Goal: Task Accomplishment & Management: Manage account settings

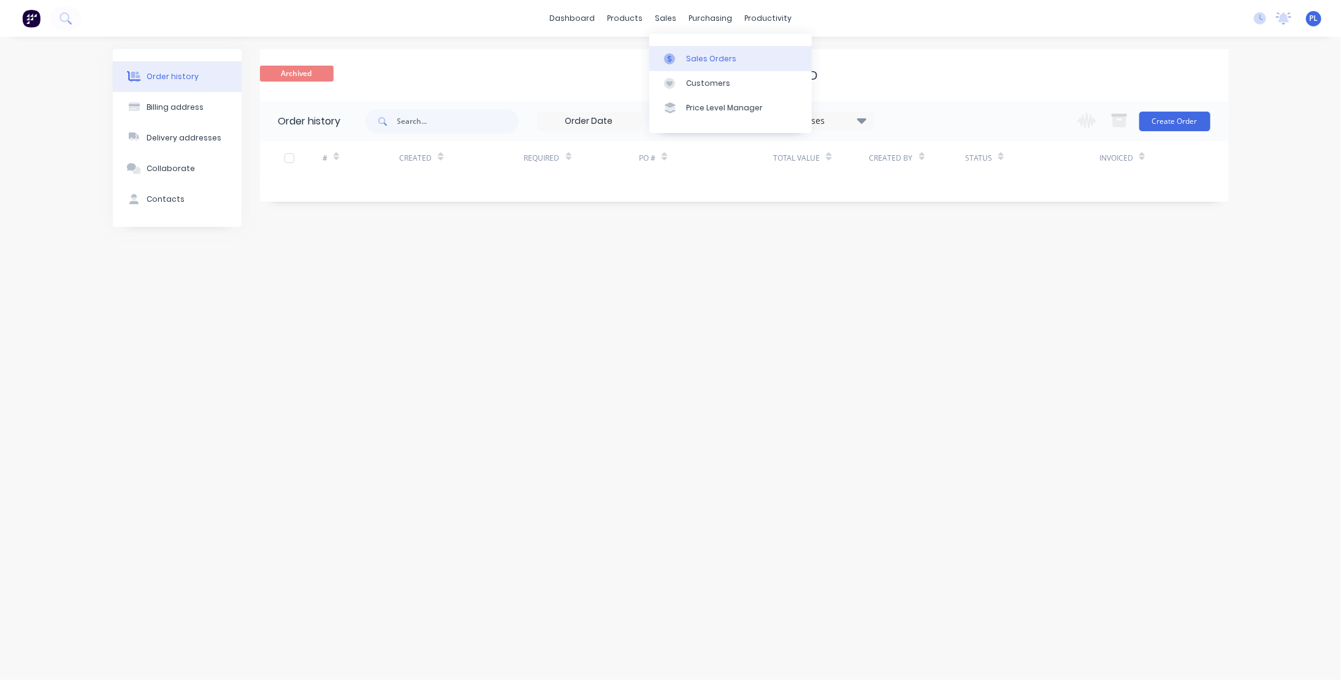
click at [706, 55] on div "Sales Orders" at bounding box center [711, 58] width 50 height 11
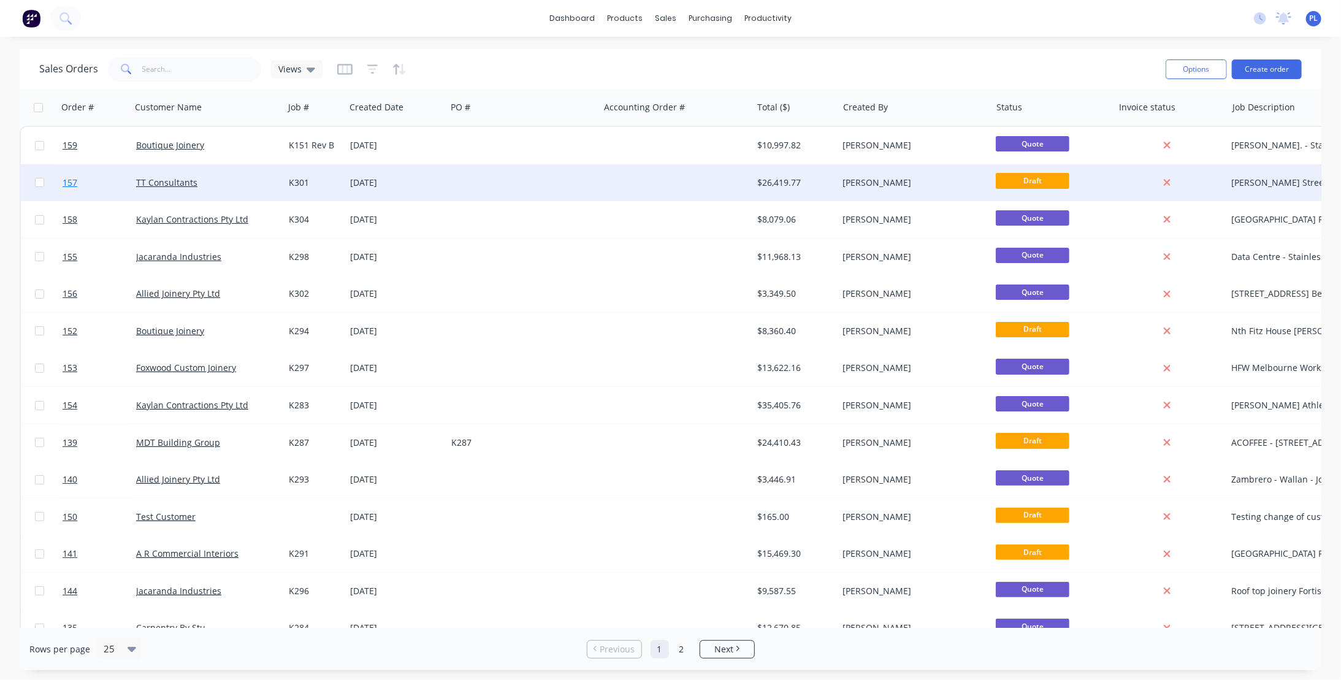
click at [67, 183] on span "157" at bounding box center [70, 183] width 15 height 12
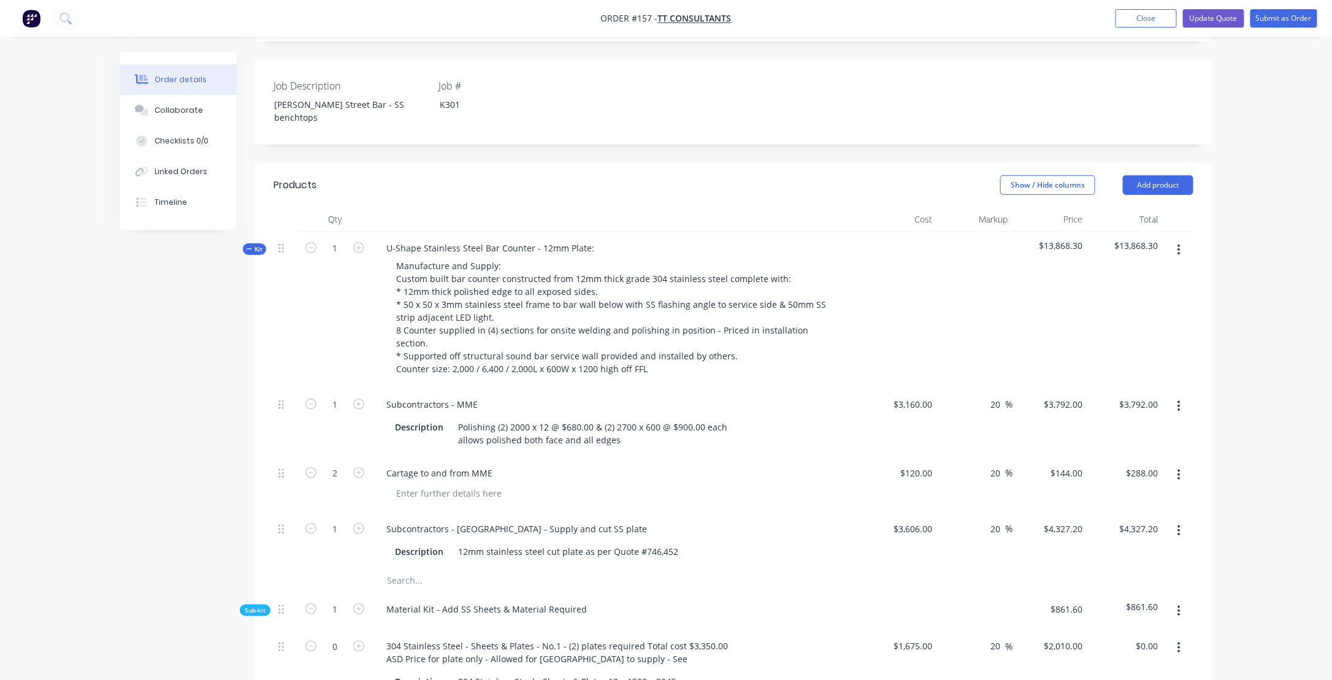
scroll to position [368, 0]
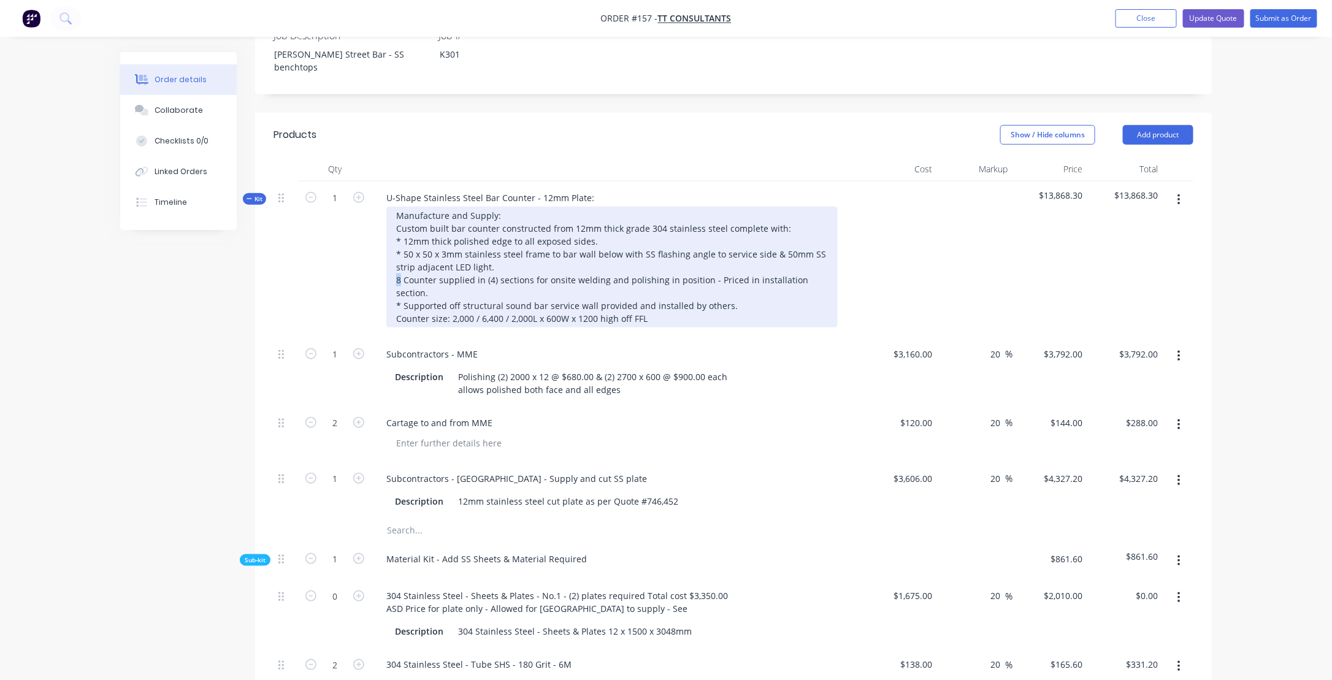
drag, startPoint x: 400, startPoint y: 231, endPoint x: 394, endPoint y: 234, distance: 7.4
click at [394, 233] on div "Manufacture and Supply: Custom built bar counter constructed from 12mm thick gr…" at bounding box center [611, 267] width 451 height 121
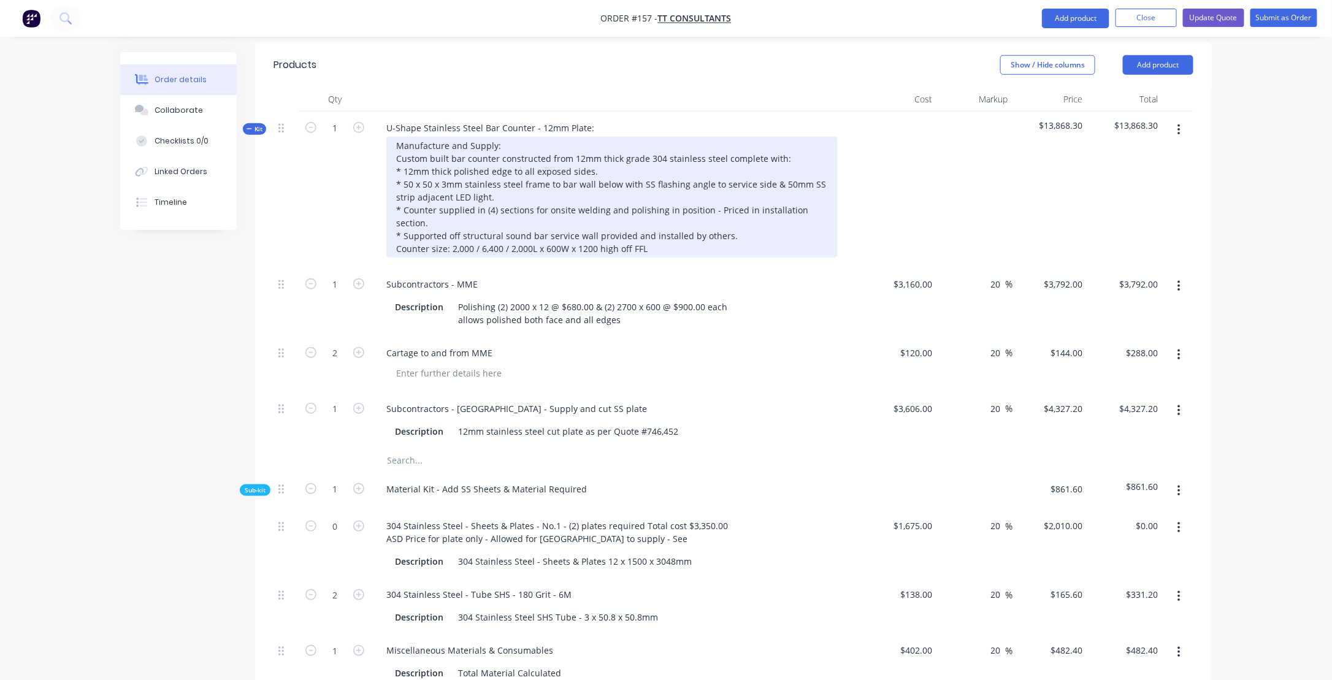
scroll to position [429, 0]
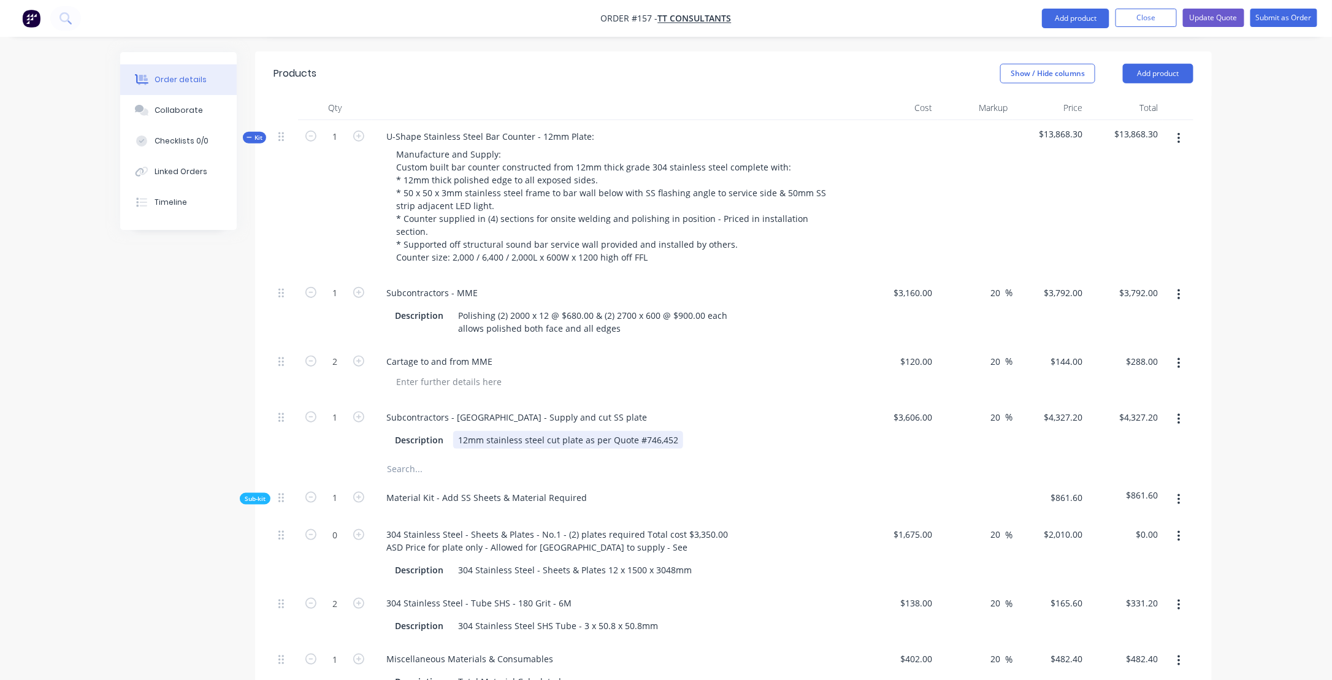
click at [689, 431] on div "Description 12mm stainless steel cut plate as per Quote #746,452" at bounding box center [614, 440] width 449 height 18
click at [778, 481] on div "Material Kit - Add SS Sheets & Material Required" at bounding box center [617, 499] width 491 height 37
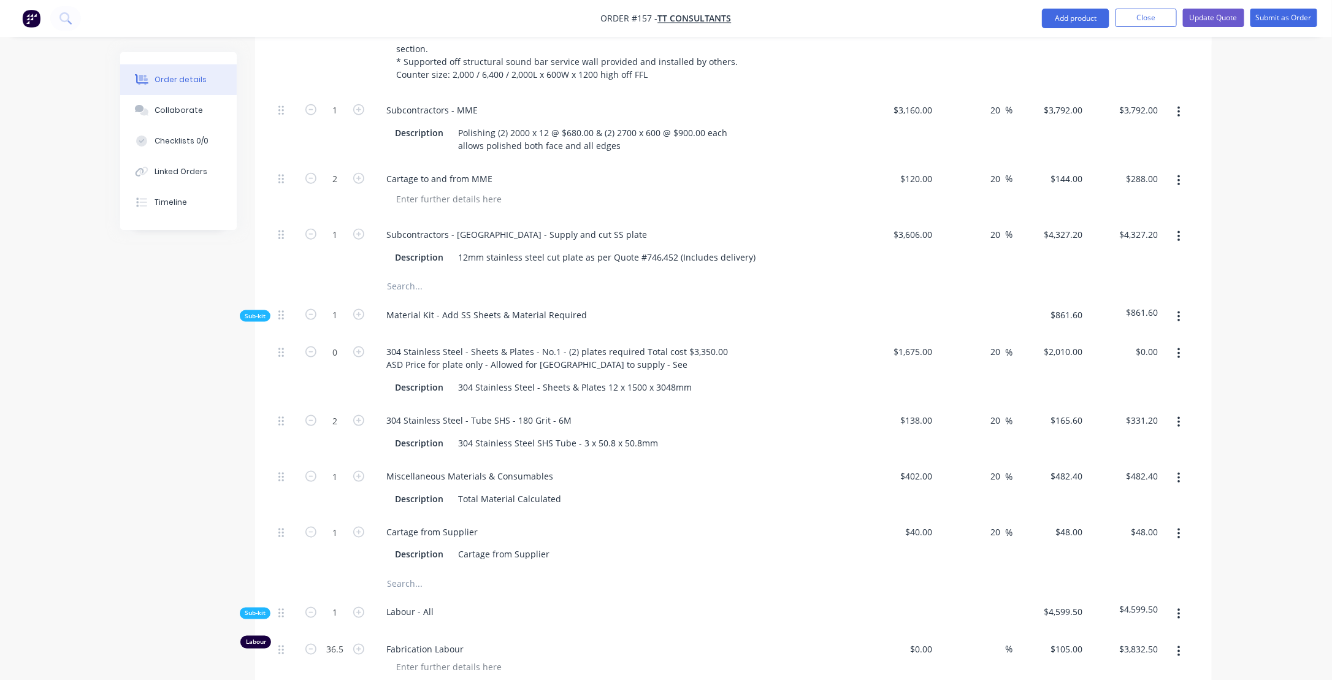
scroll to position [613, 0]
drag, startPoint x: 904, startPoint y: 411, endPoint x: 917, endPoint y: 412, distance: 13.5
click at [917, 466] on input "402" at bounding box center [927, 475] width 21 height 18
type input "$400.00"
type input "$480.00"
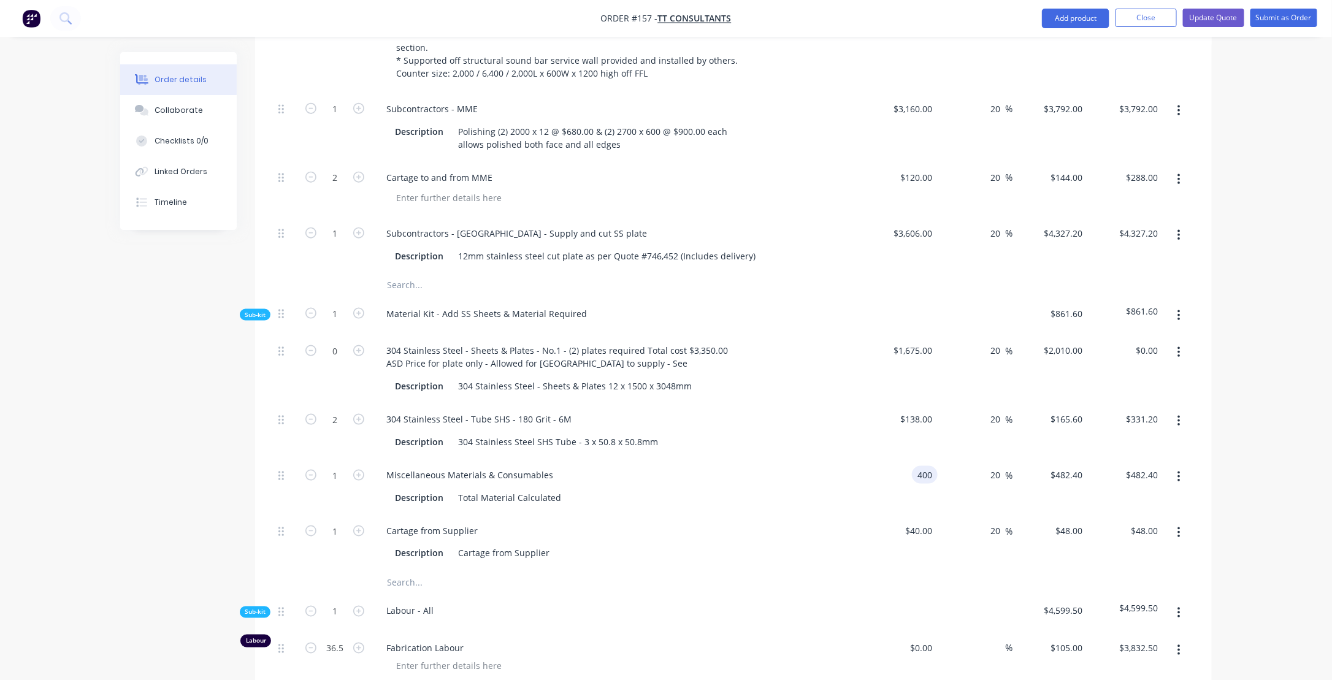
type input "$480.00"
click at [535, 595] on div "Labour - All" at bounding box center [617, 613] width 491 height 37
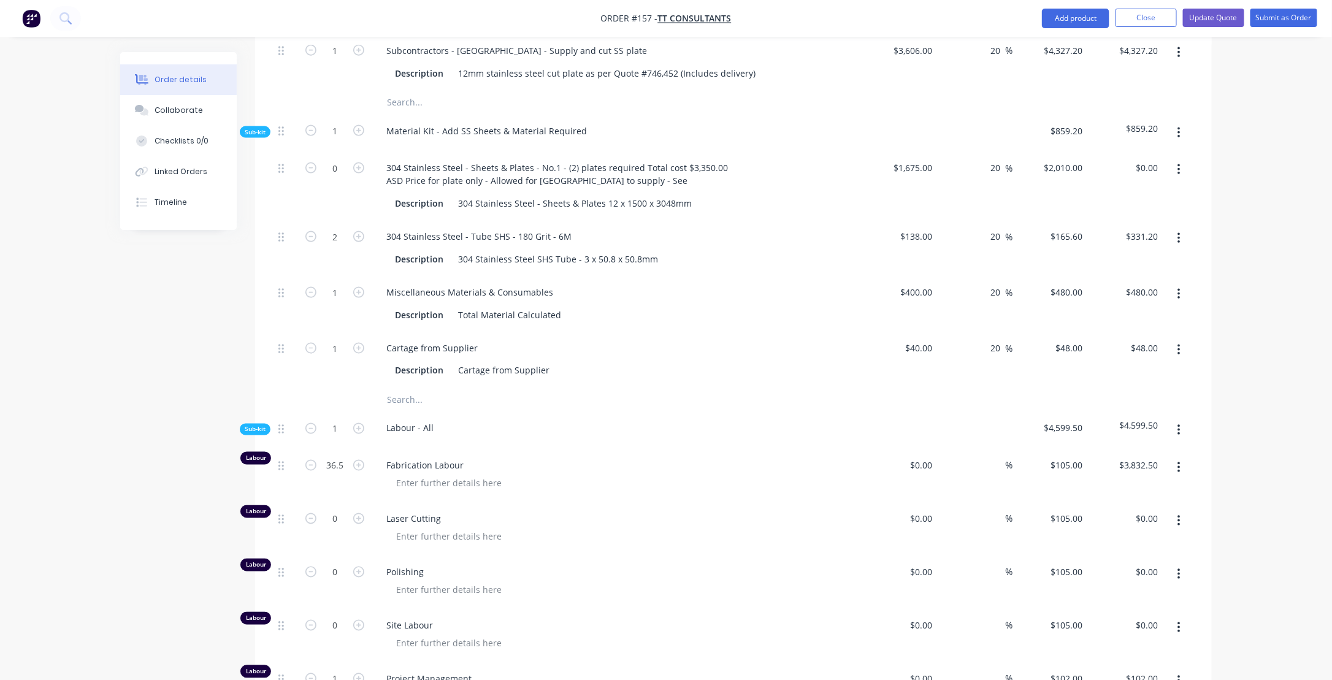
scroll to position [797, 0]
click at [914, 448] on div "0 0" at bounding box center [899, 474] width 75 height 53
type input "$55.00"
type input "$2,007.50"
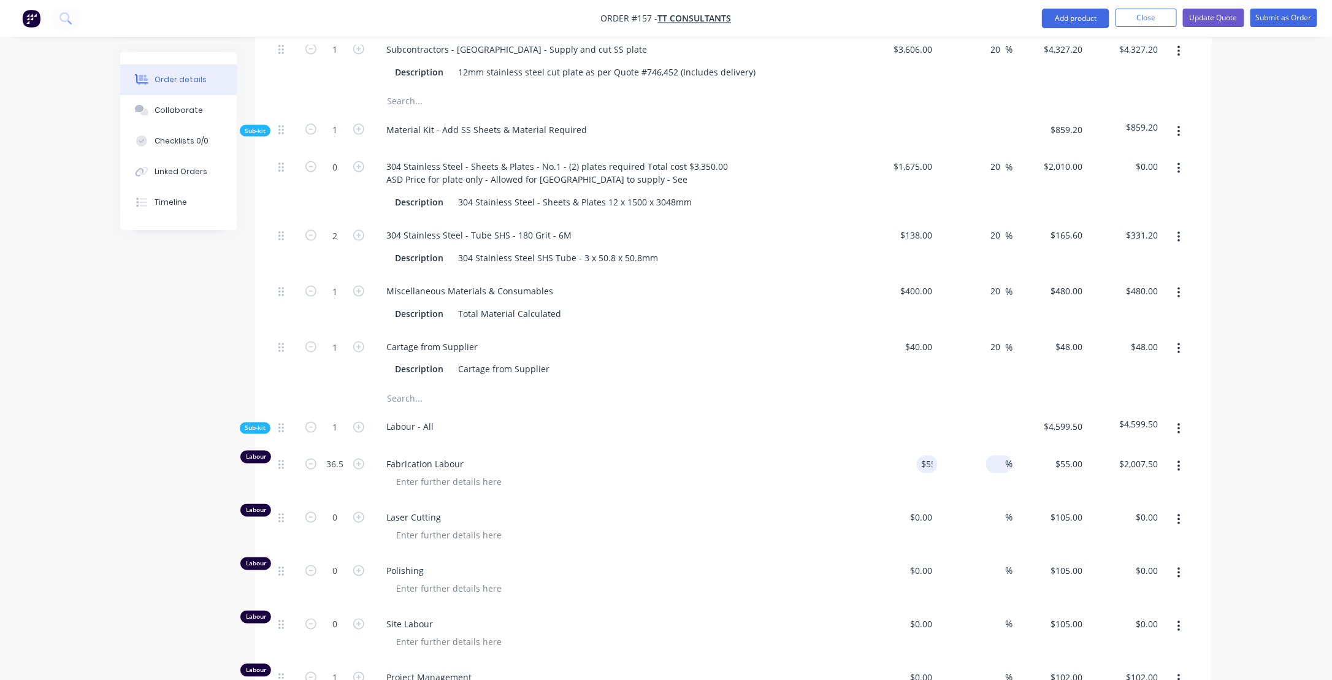
click at [995, 456] on input at bounding box center [998, 465] width 14 height 18
type input "90"
type input "$104.50"
type input "$3,814.25"
click at [798, 527] on div at bounding box center [621, 536] width 471 height 18
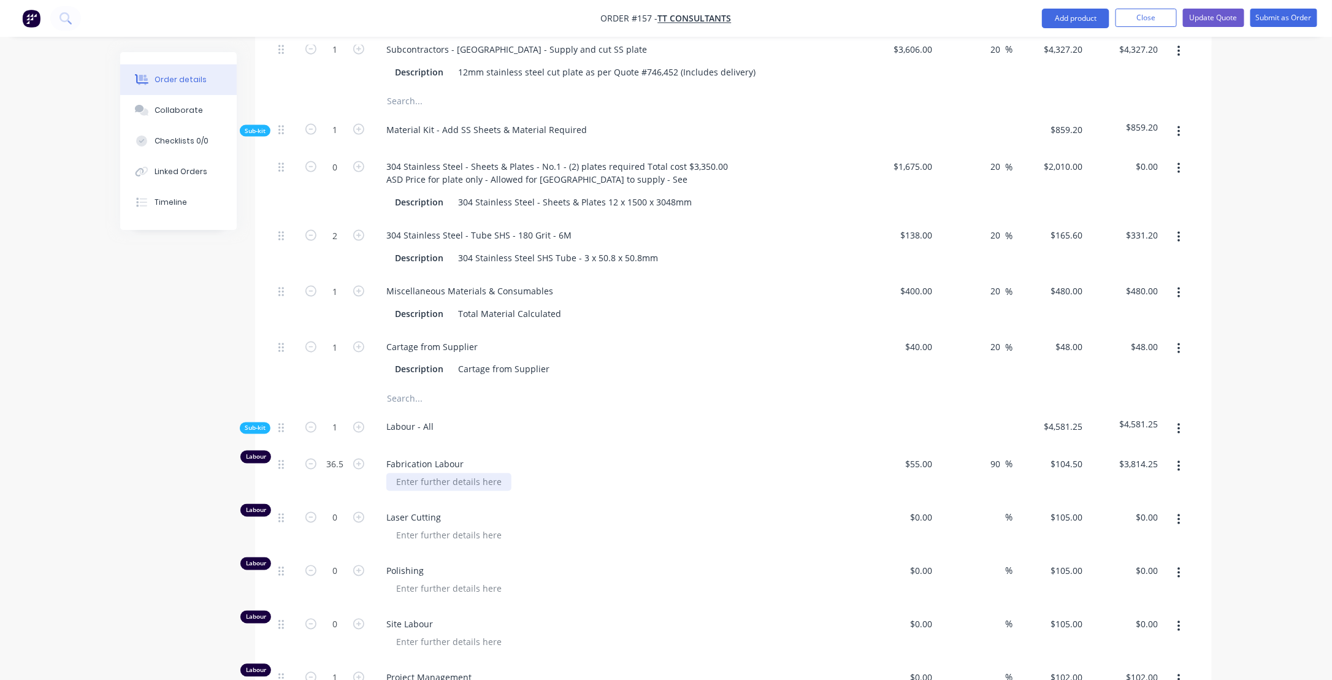
click at [395, 473] on div at bounding box center [448, 482] width 125 height 18
click at [499, 473] on div "Allows to prepare pre-cut plates" at bounding box center [462, 482] width 152 height 18
click at [432, 473] on div "Allows to prepare pre-cut and polished plates for welding" at bounding box center [515, 482] width 258 height 18
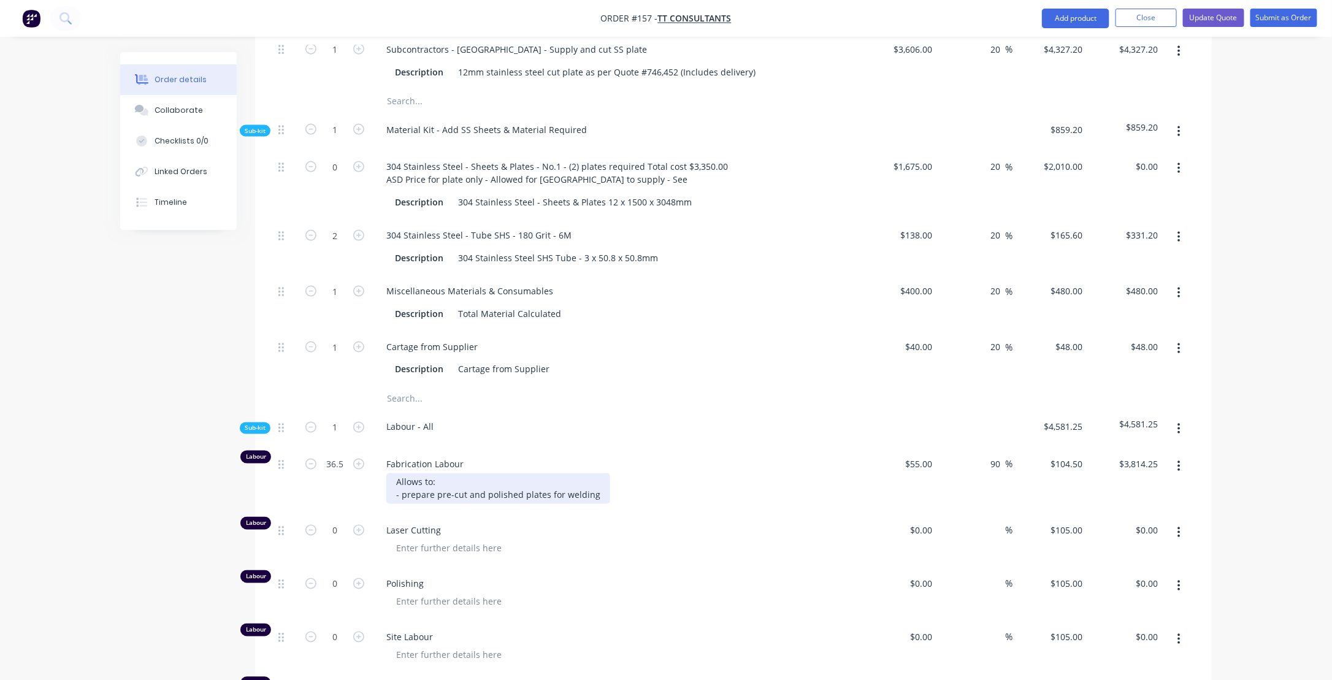
click at [596, 473] on div "Allows to: - prepare pre-cut and polished plates for welding" at bounding box center [498, 488] width 224 height 31
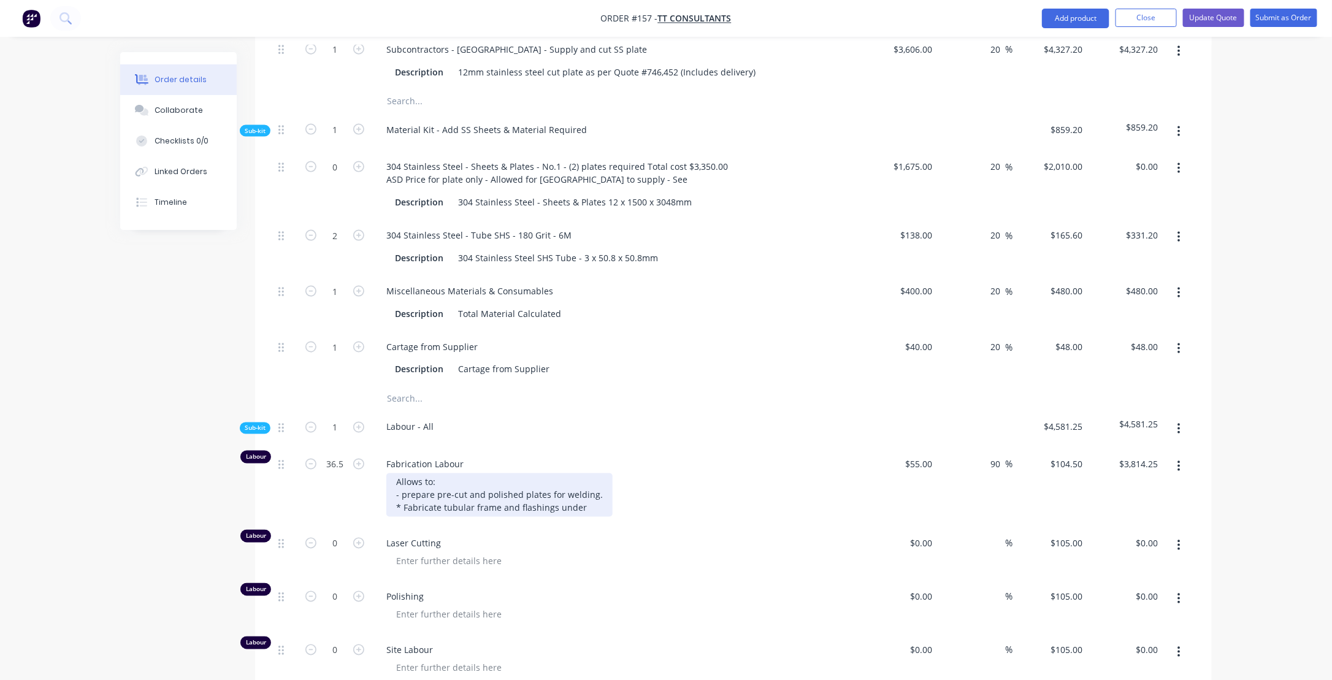
click at [402, 473] on div "Allows to: - prepare pre-cut and polished plates for welding. * Fabricate tubul…" at bounding box center [499, 495] width 226 height 44
click at [587, 473] on div "Allows to: - Prepare pre-cut and polished plates for welding. * Fabricate tubul…" at bounding box center [499, 495] width 226 height 44
click at [399, 473] on div "Allows to: - Prepare pre-cut and polished plates for welding. * Fabricate tubul…" at bounding box center [499, 495] width 226 height 44
click at [586, 473] on div "Allows to: * Prepare pre-cut and polished plates for welding. * Fabricate tubul…" at bounding box center [499, 495] width 227 height 44
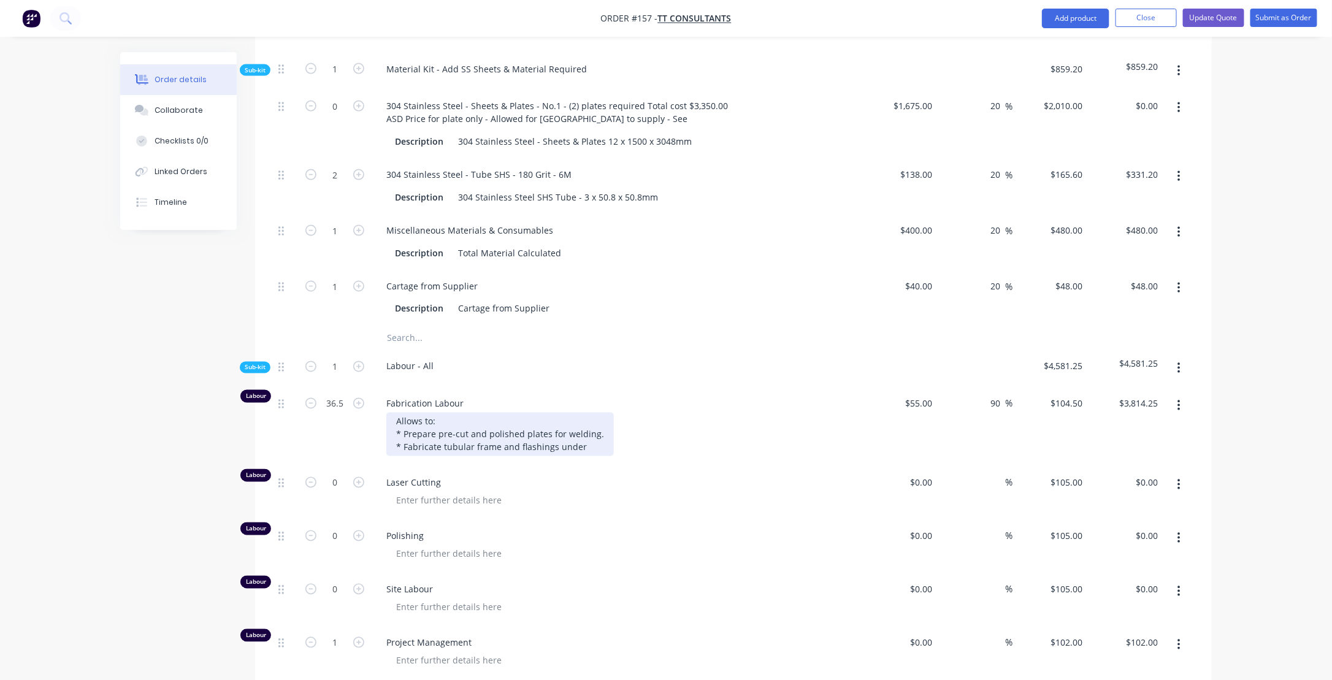
scroll to position [858, 0]
click at [923, 527] on input "0" at bounding box center [923, 536] width 28 height 18
type input "$55.00"
click at [999, 527] on input at bounding box center [998, 536] width 14 height 18
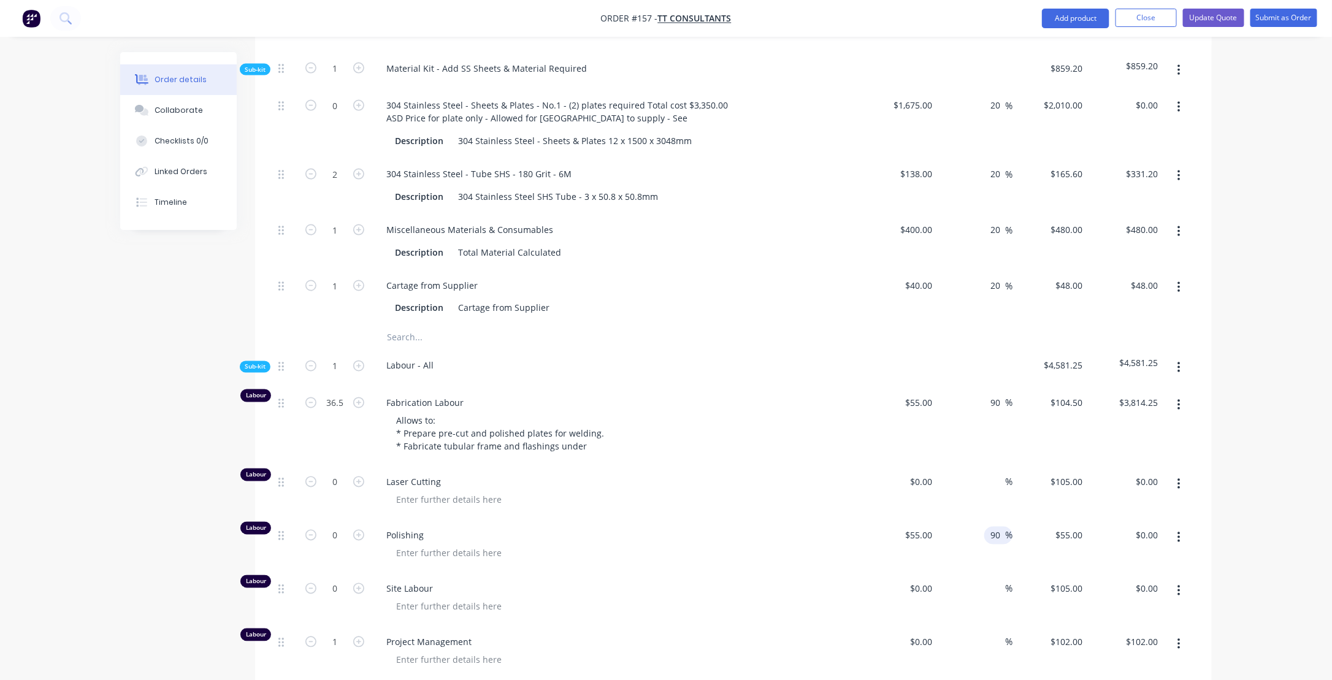
type input "90"
type input "$104.50"
click at [590, 519] on div "Polishing" at bounding box center [617, 545] width 491 height 53
click at [359, 530] on icon "button" at bounding box center [358, 535] width 11 height 11
type input "1"
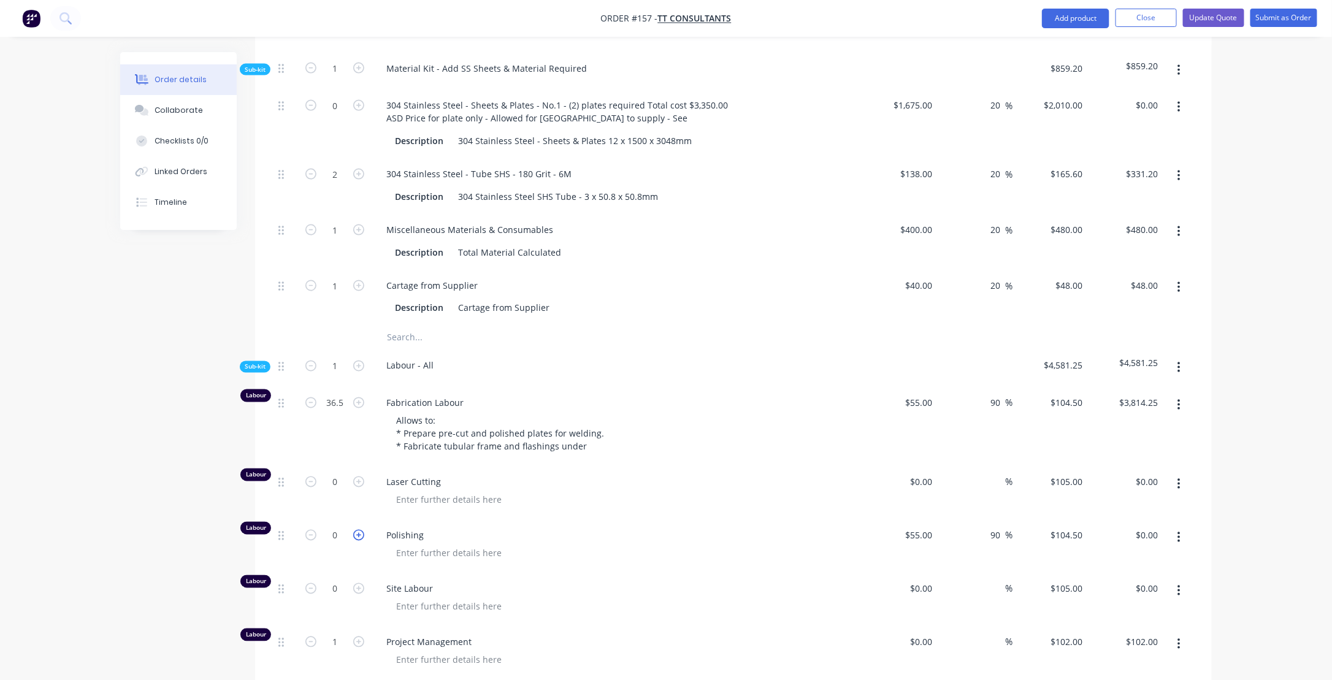
type input "$104.50"
click at [359, 530] on icon "button" at bounding box center [358, 535] width 11 height 11
type input "2"
type input "$209.00"
click at [359, 530] on icon "button" at bounding box center [358, 535] width 11 height 11
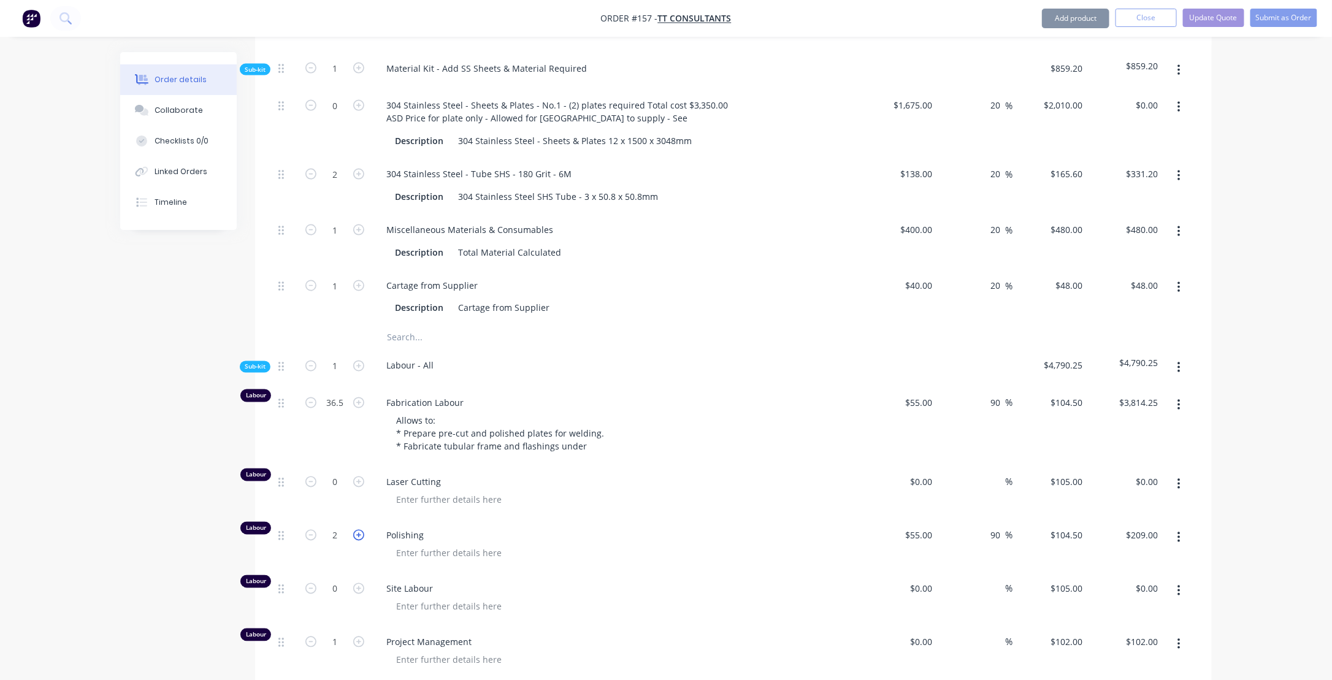
type input "3"
type input "$313.50"
click at [359, 530] on icon "button" at bounding box center [358, 535] width 11 height 11
type input "4"
type input "$418.00"
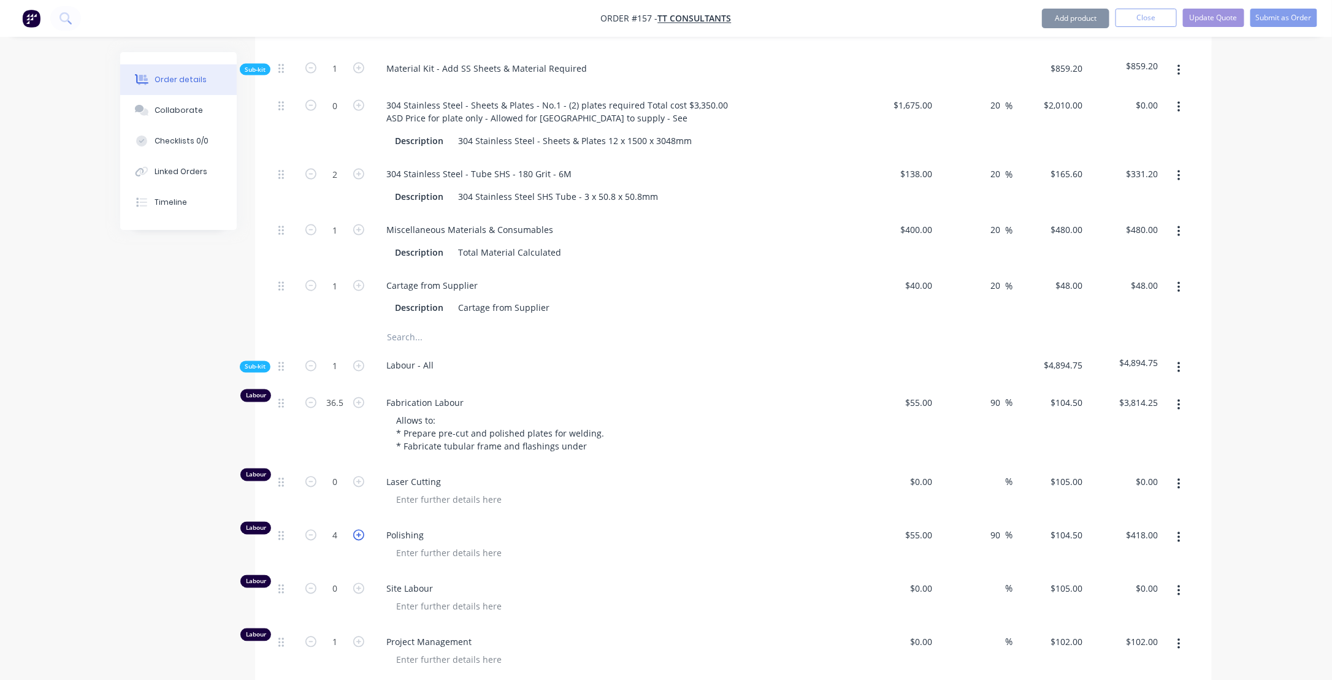
click at [359, 530] on icon "button" at bounding box center [358, 535] width 11 height 11
type input "5"
type input "$522.50"
click at [310, 530] on icon "button" at bounding box center [310, 535] width 11 height 11
type input "4"
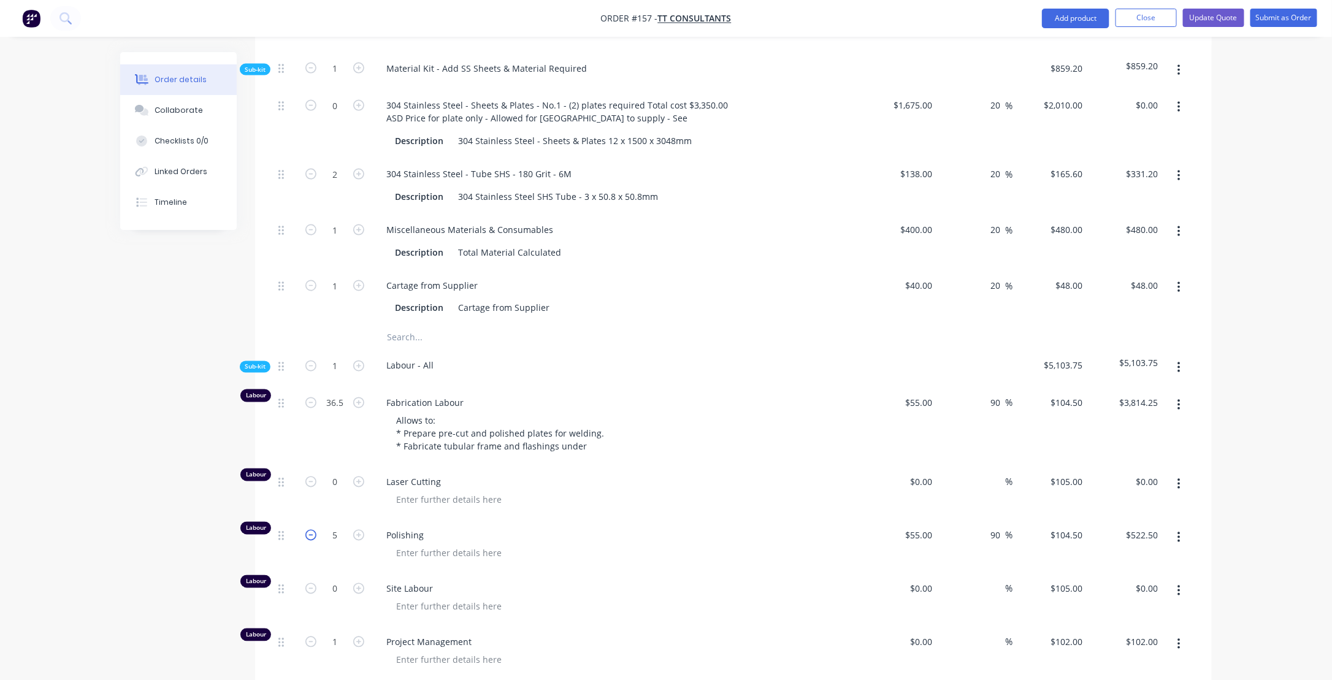
type input "$418.00"
click at [406, 545] on div at bounding box center [448, 554] width 125 height 18
click at [400, 545] on div "contingency based on" at bounding box center [441, 554] width 110 height 18
click at [491, 545] on div "Contingency based on" at bounding box center [441, 554] width 111 height 18
click at [414, 598] on div at bounding box center [448, 607] width 125 height 18
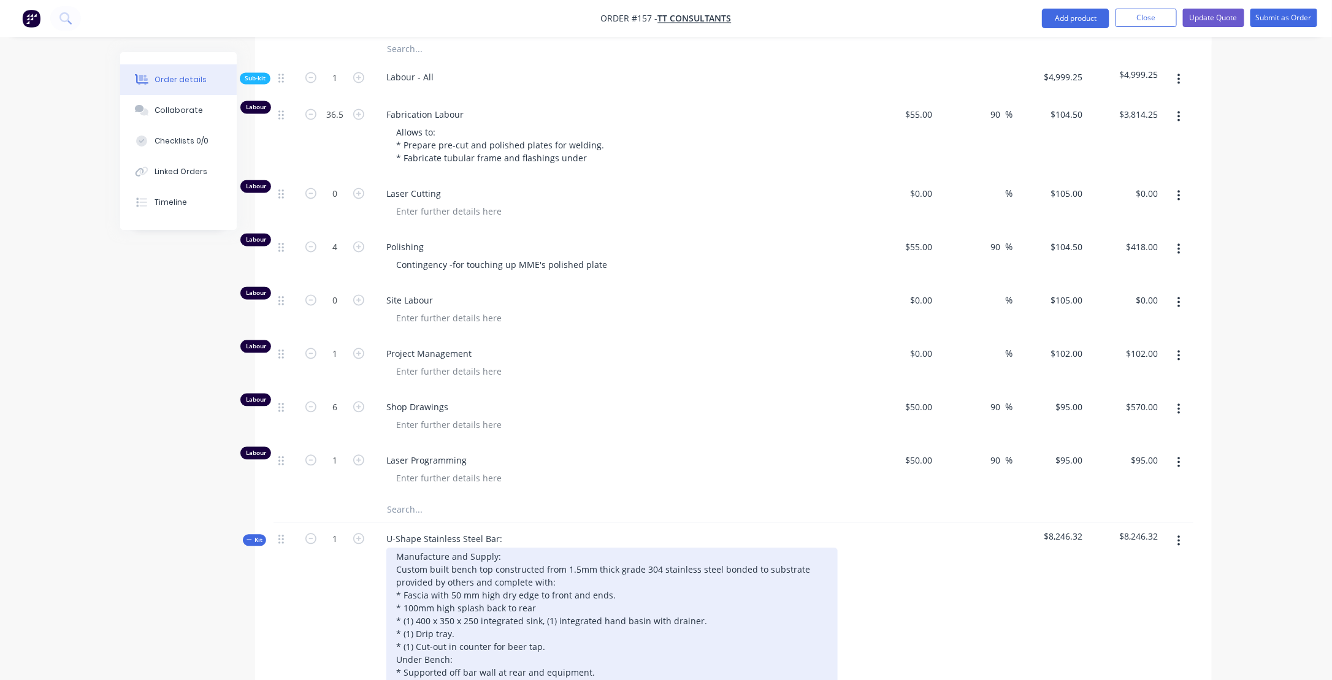
scroll to position [1165, 0]
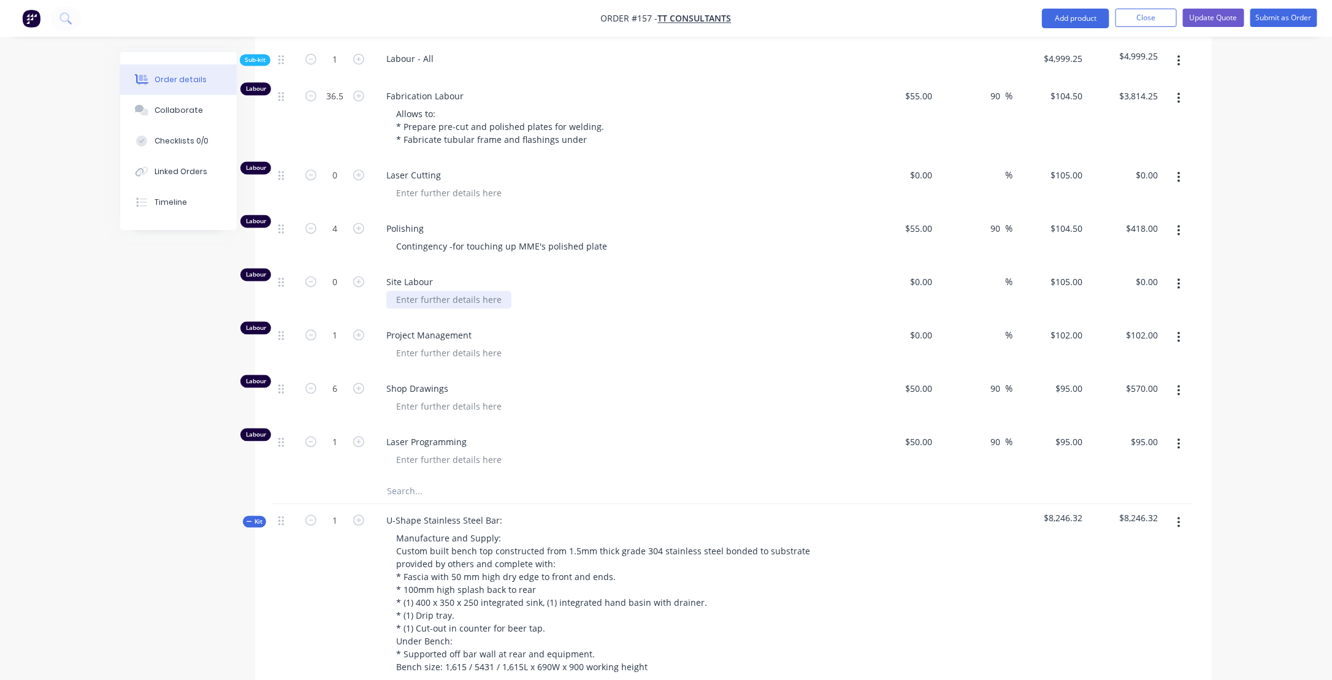
click at [413, 291] on div at bounding box center [448, 300] width 125 height 18
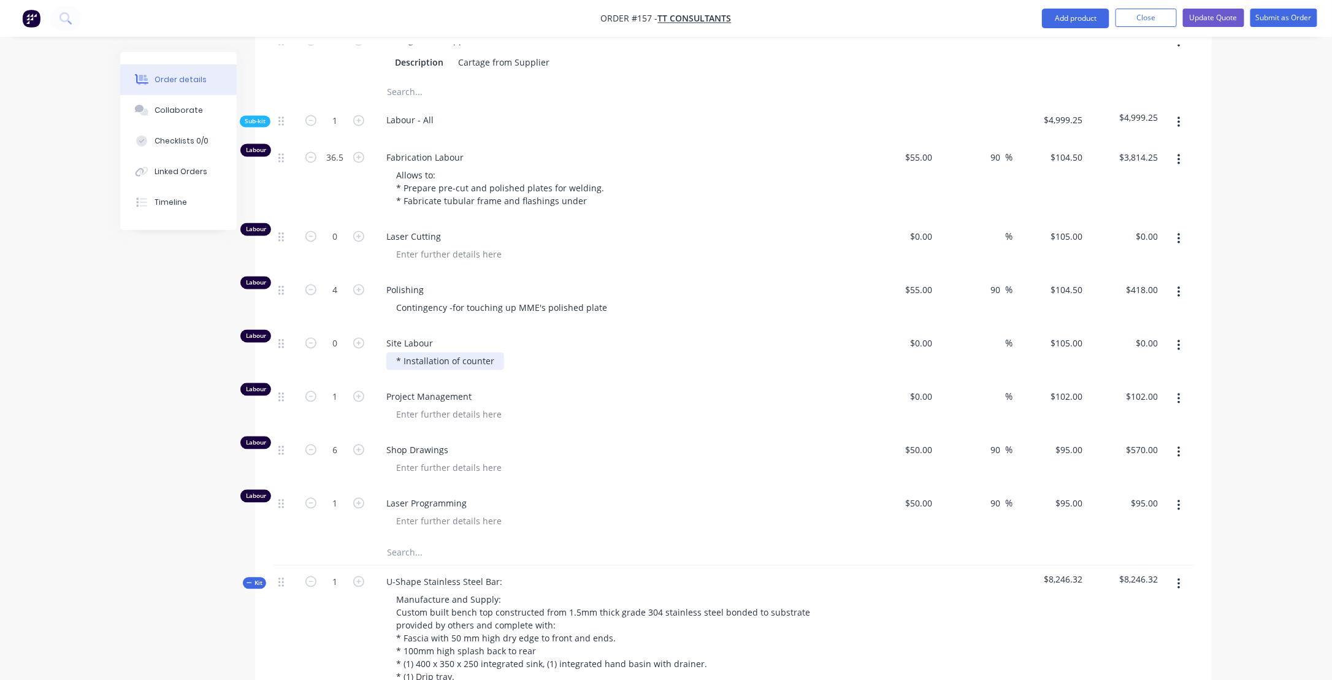
scroll to position [1104, 0]
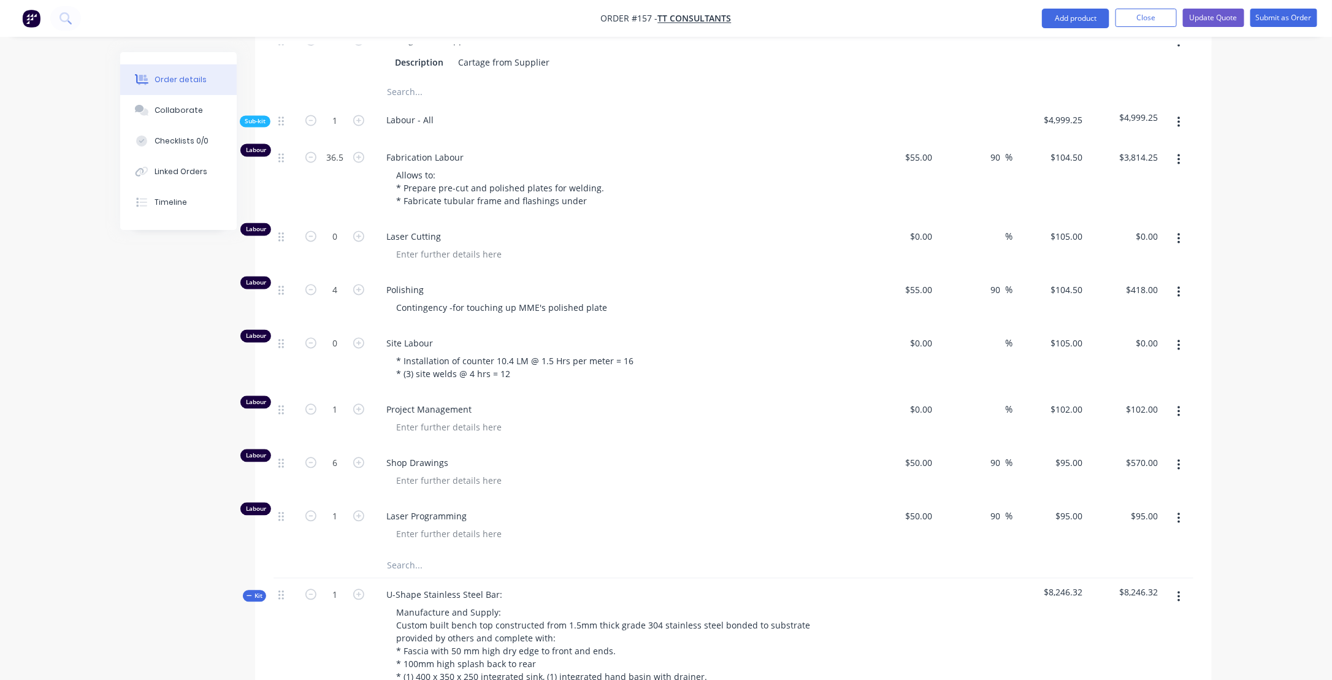
click at [595, 457] on span "Shop Drawings" at bounding box center [621, 463] width 471 height 13
click at [361, 404] on icon "button" at bounding box center [358, 409] width 11 height 11
type input "2"
type input "$204.00"
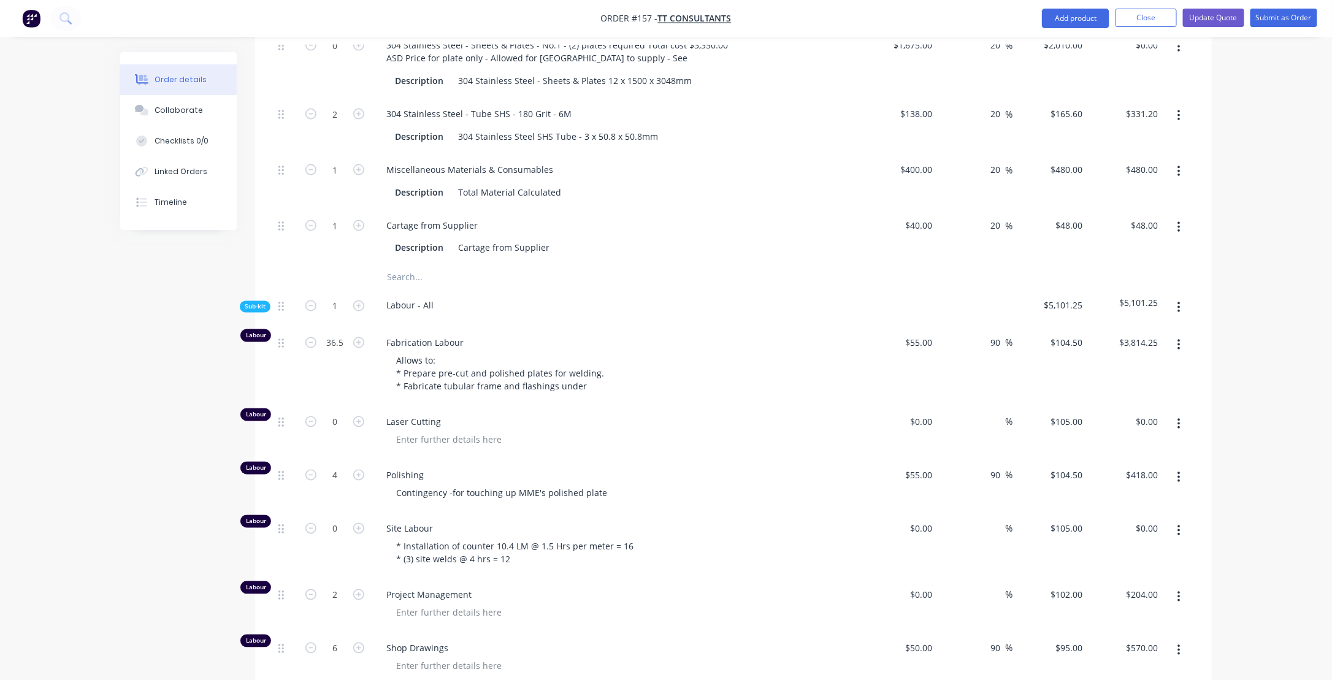
scroll to position [920, 0]
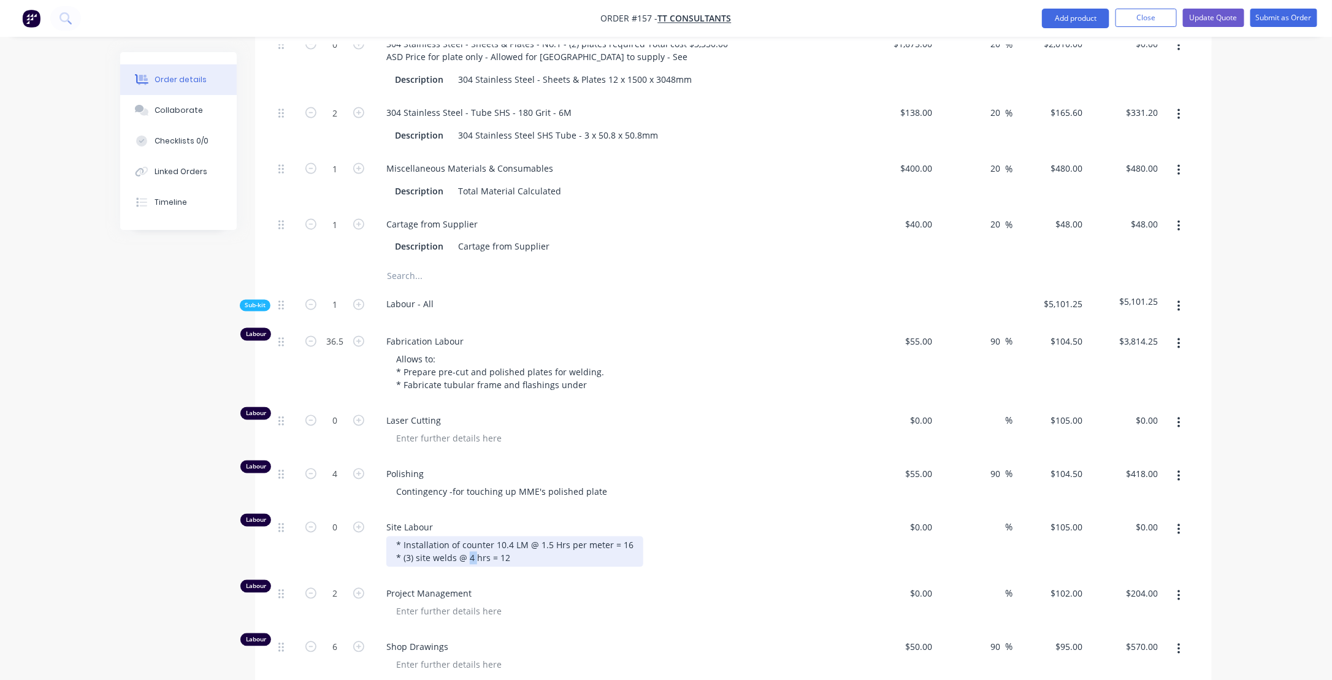
drag, startPoint x: 466, startPoint y: 492, endPoint x: 474, endPoint y: 488, distance: 9.1
click at [474, 537] on div "* Installation of counter 10.4 LM @ 1.5 Hrs per meter = 16 * (3) site welds @ 4…" at bounding box center [514, 552] width 257 height 31
drag, startPoint x: 495, startPoint y: 494, endPoint x: 509, endPoint y: 493, distance: 13.5
click at [509, 537] on div "* Installation of counter 10.4 LM @ 1.5 Hrs per meter = 16 * (3) site welds @ 5…" at bounding box center [514, 552] width 257 height 31
click at [613, 603] on div at bounding box center [621, 612] width 471 height 18
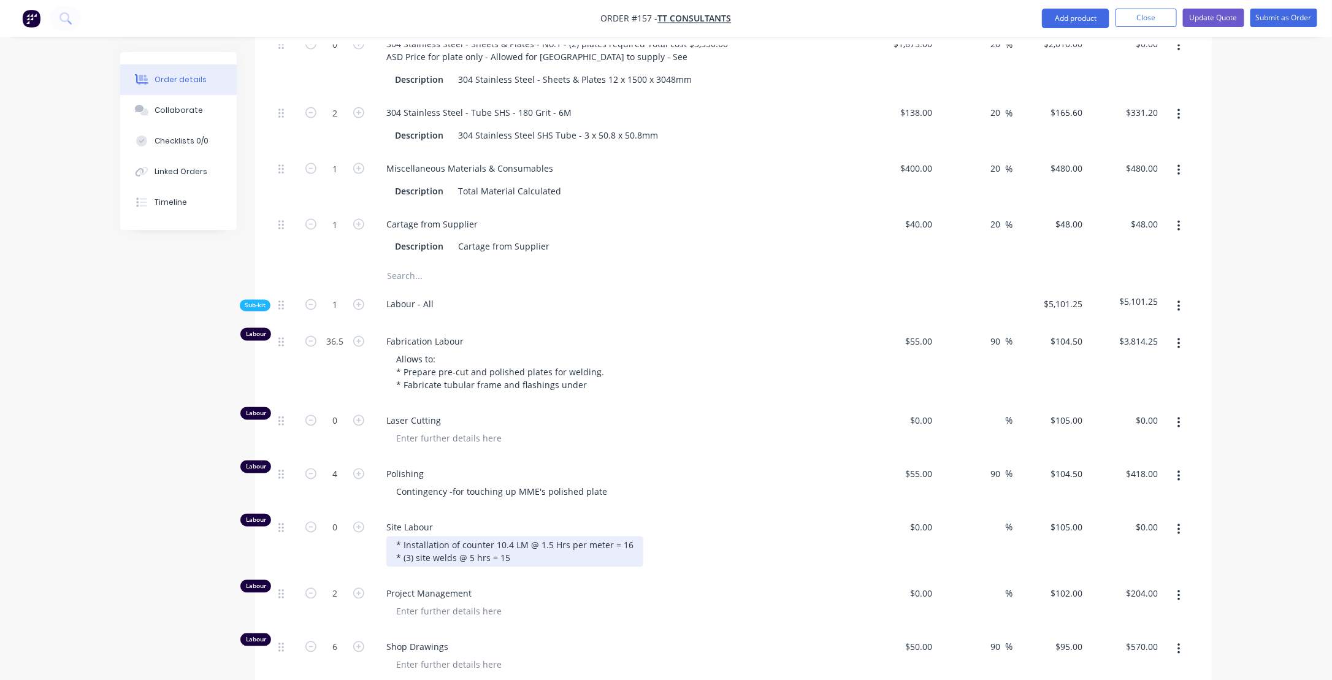
click at [533, 537] on div "* Installation of counter 10.4 LM @ 1.5 Hrs per meter = 16 * (3) site welds @ 5…" at bounding box center [514, 552] width 257 height 31
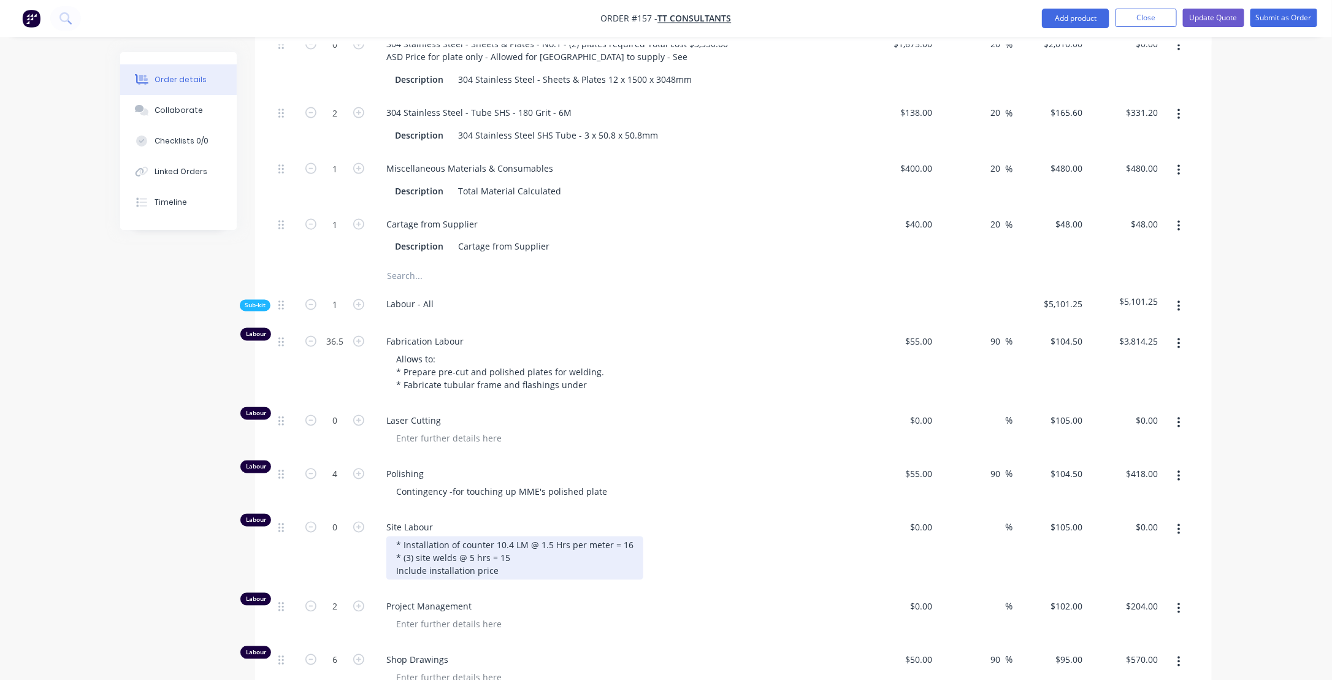
click at [516, 537] on div "* Installation of counter 10.4 LM @ 1.5 Hrs per meter = 16 * (3) site welds @ 5…" at bounding box center [514, 559] width 257 height 44
drag, startPoint x: 215, startPoint y: 494, endPoint x: 155, endPoint y: 487, distance: 61.1
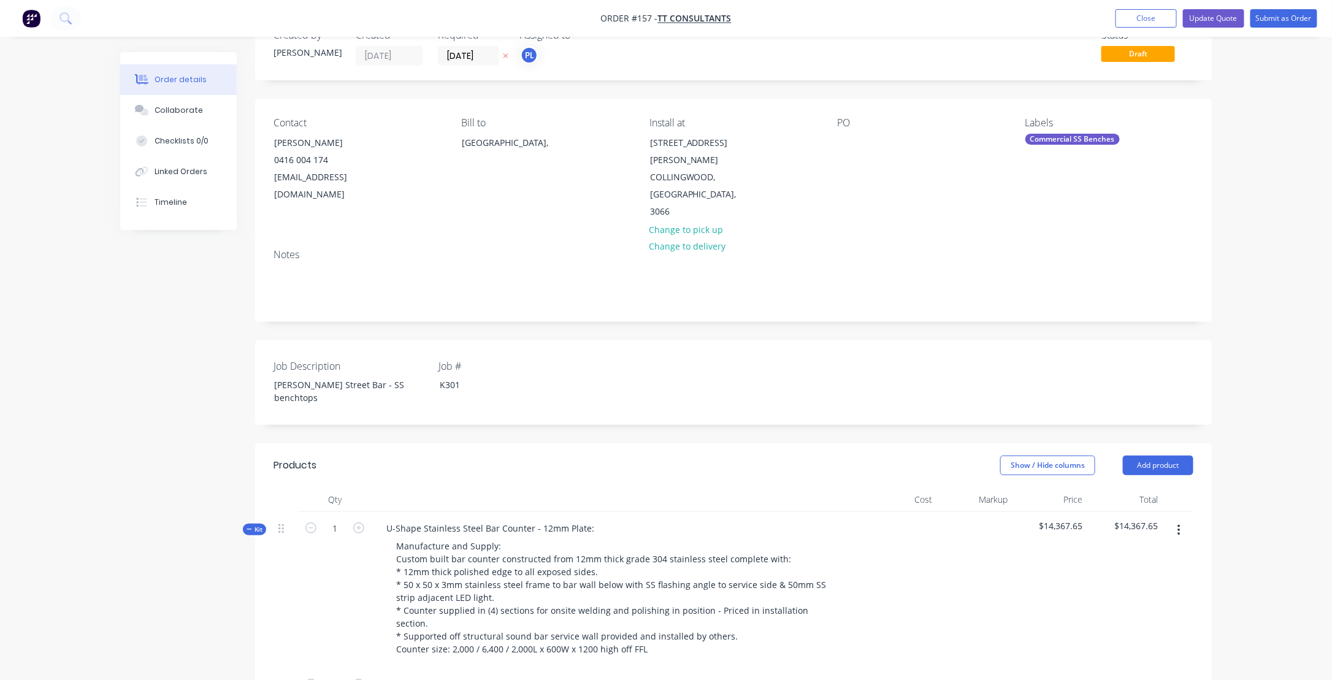
scroll to position [61, 0]
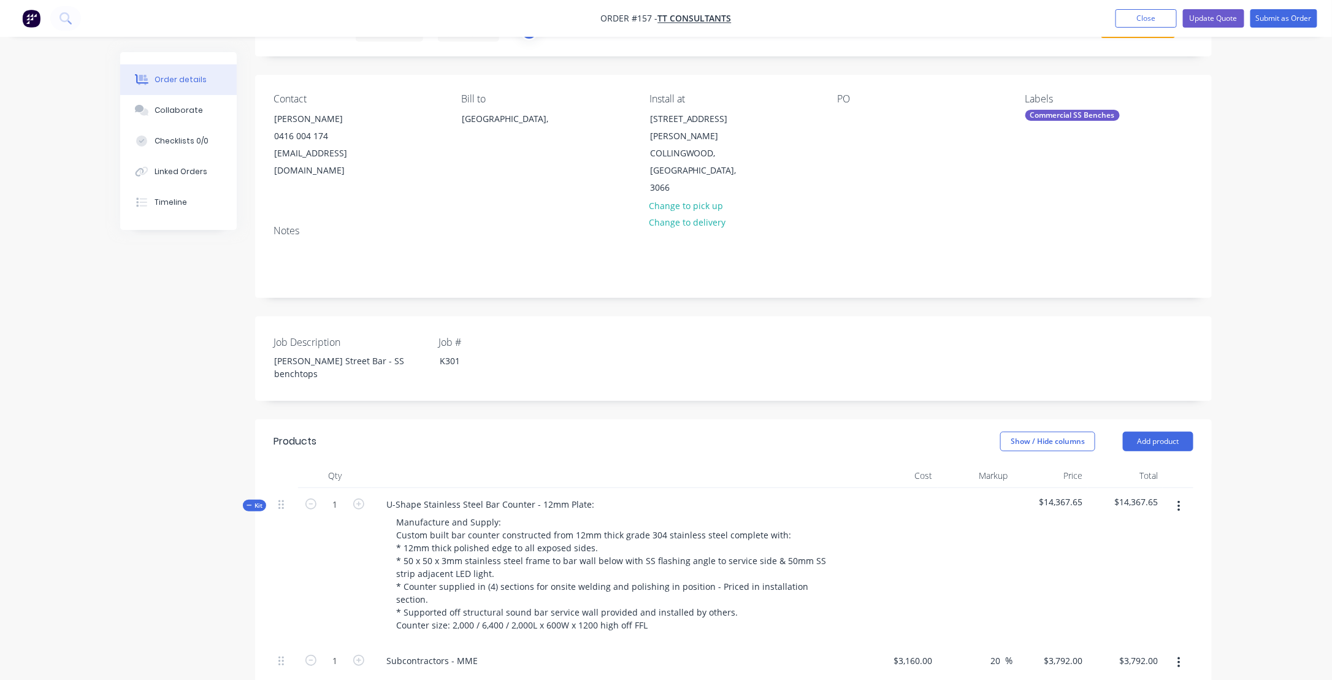
click at [247, 502] on icon "button" at bounding box center [250, 505] width 6 height 6
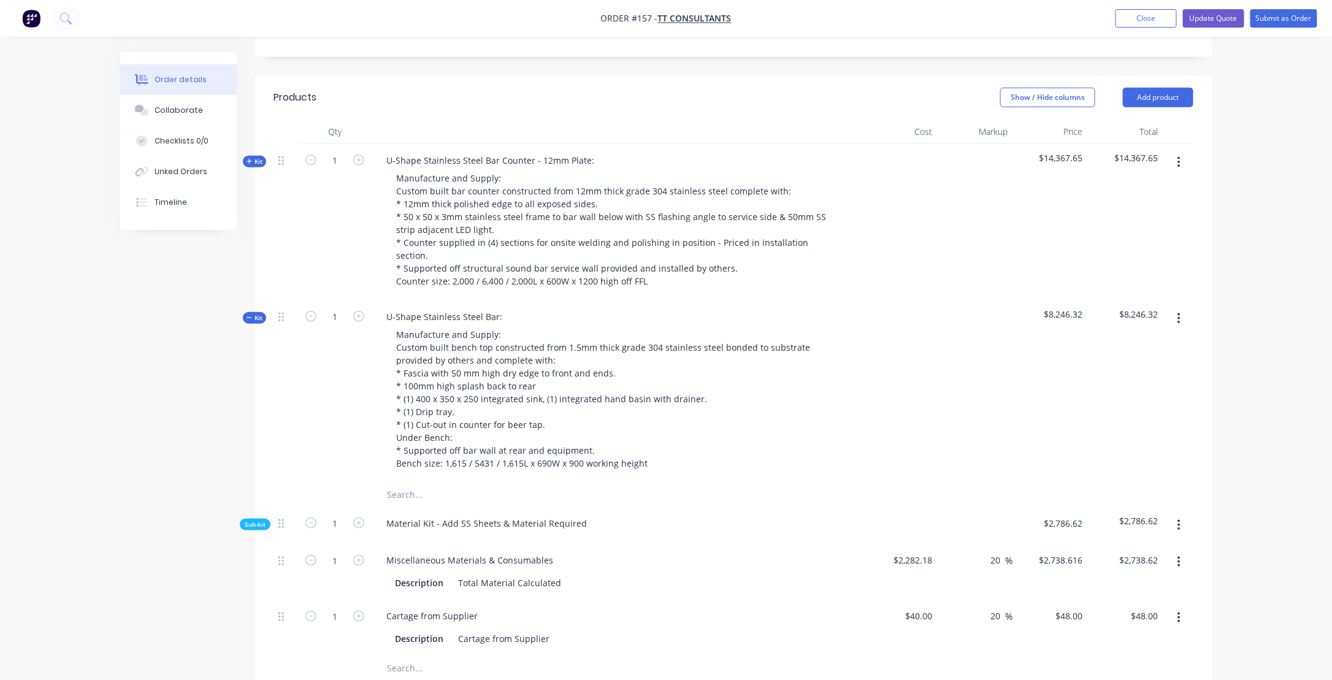
scroll to position [368, 0]
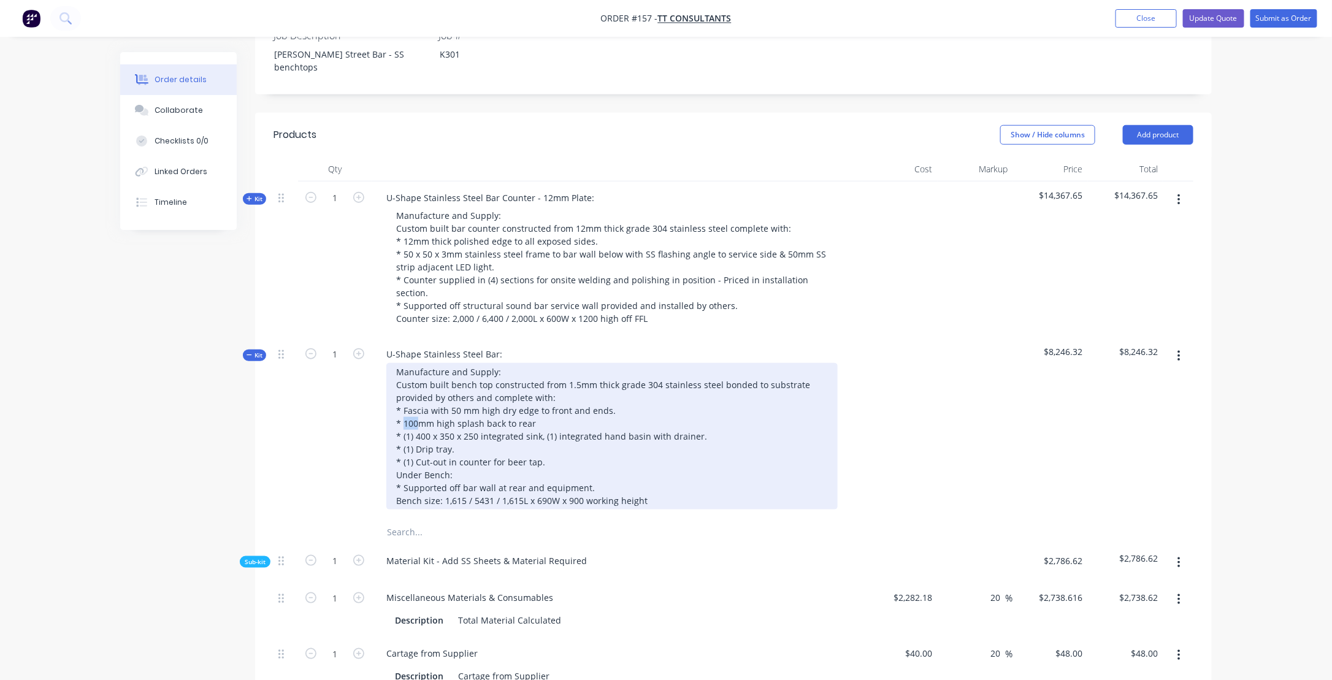
drag, startPoint x: 403, startPoint y: 362, endPoint x: 417, endPoint y: 362, distance: 13.5
click at [417, 363] on div "Manufacture and Supply: Custom built bench top constructed from 1.5mm thick gra…" at bounding box center [611, 436] width 451 height 147
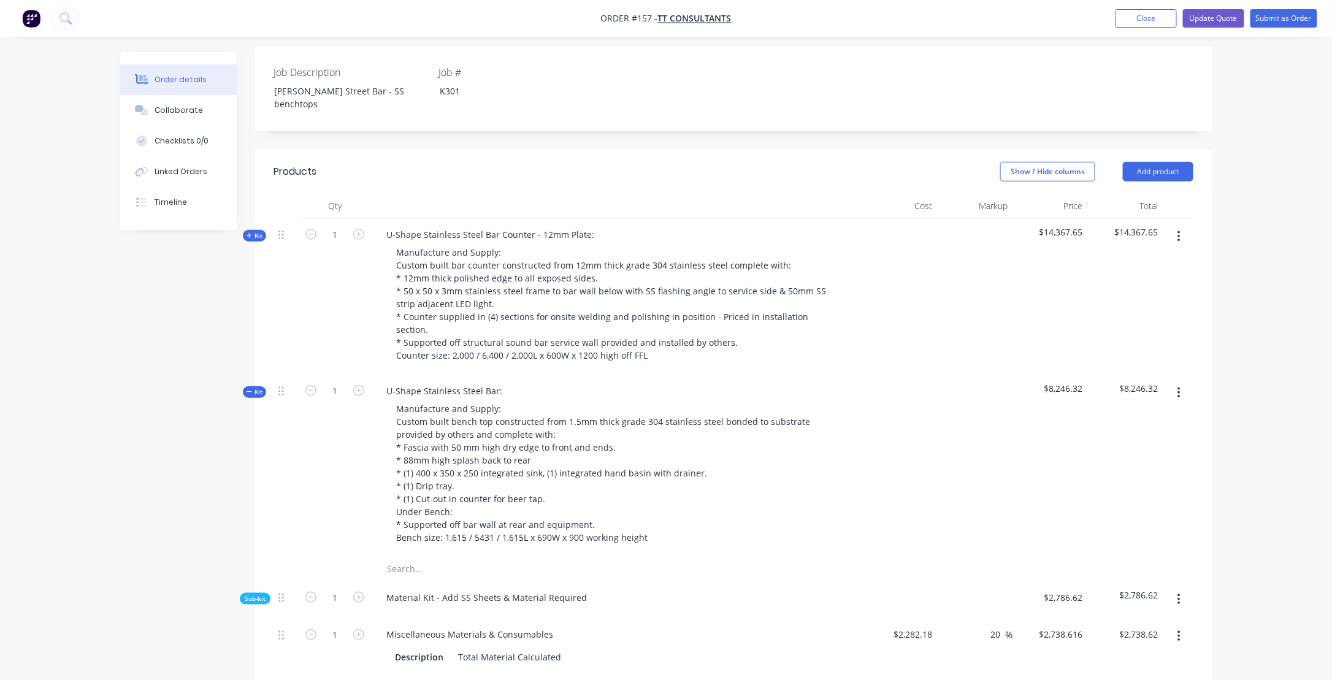
scroll to position [307, 0]
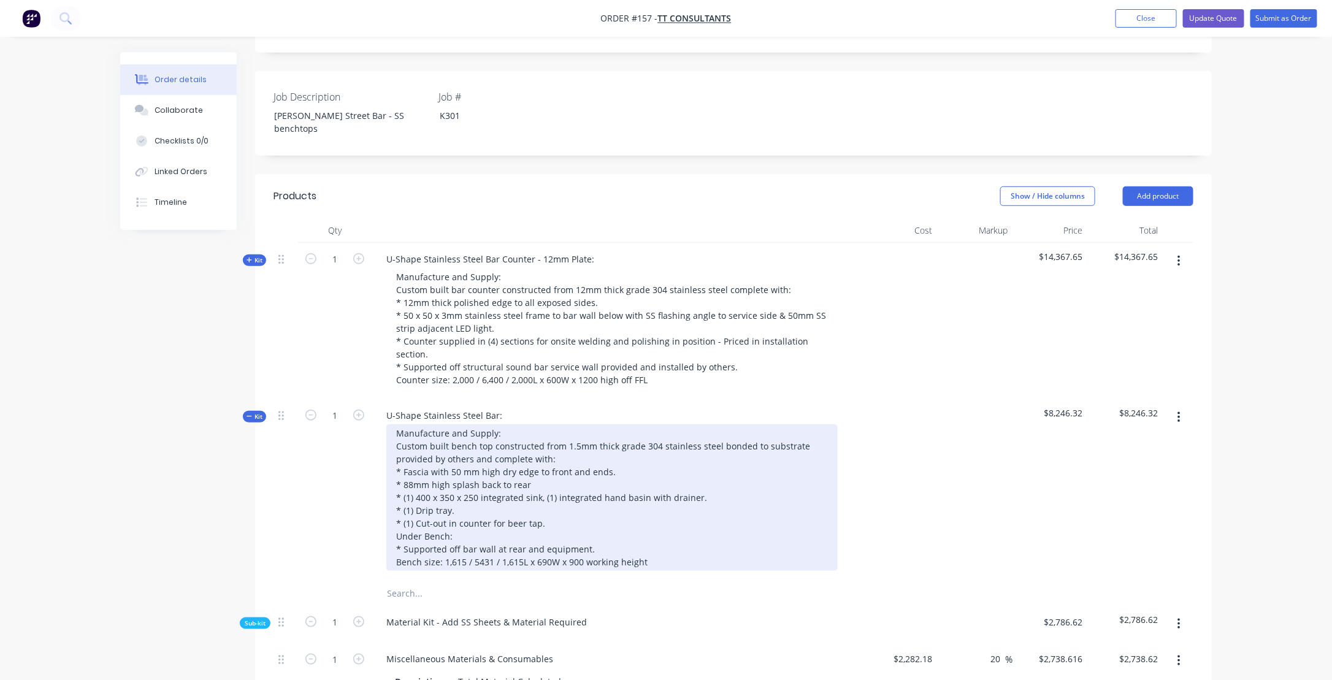
click at [415, 446] on div "Manufacture and Supply: Custom built bench top constructed from 1.5mm thick gra…" at bounding box center [611, 497] width 451 height 147
click at [416, 448] on div "Manufacture and Supply: Custom built bench top constructed from 1.5mm thick gra…" at bounding box center [611, 497] width 451 height 147
click at [538, 462] on div "Manufacture and Supply: Custom built bench top constructed from 1.5mm thick gra…" at bounding box center [611, 497] width 451 height 147
click at [585, 488] on div "Manufacture and Supply: Custom built bench top constructed from 1.5mm thick gra…" at bounding box center [611, 497] width 451 height 147
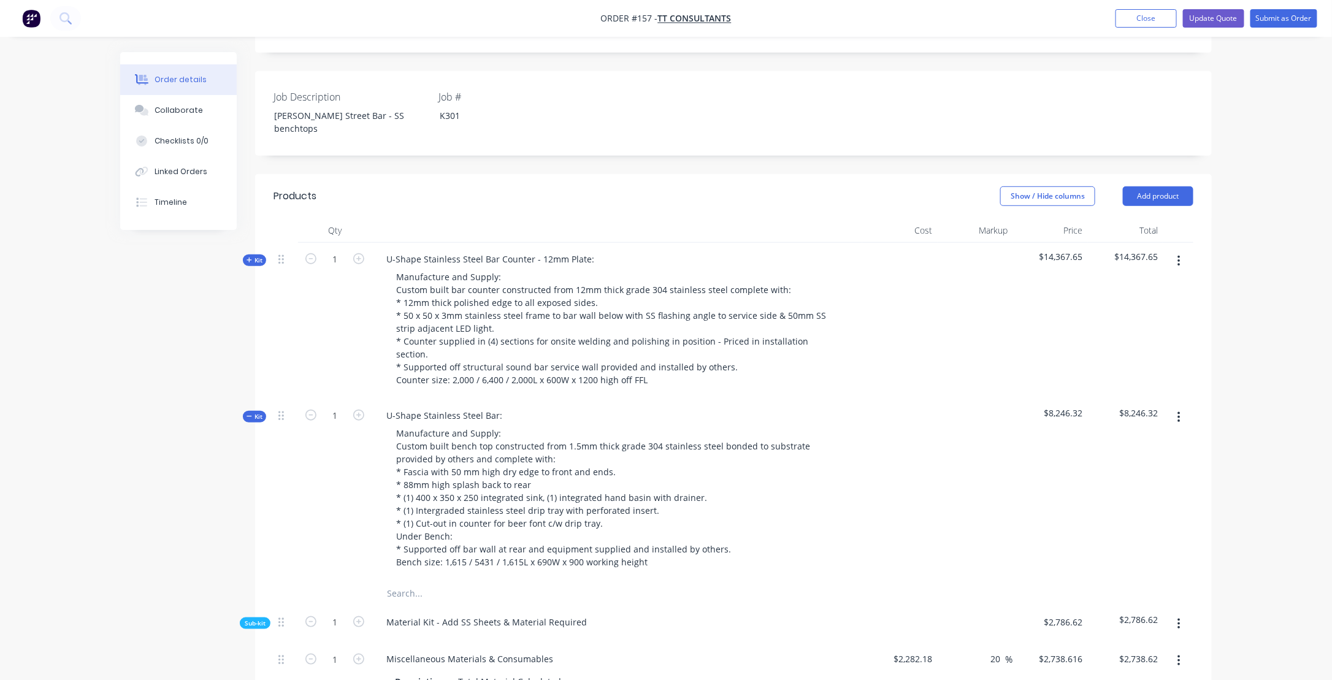
click at [597, 606] on div "Material Kit - Add SS Sheets & Material Required" at bounding box center [617, 624] width 491 height 37
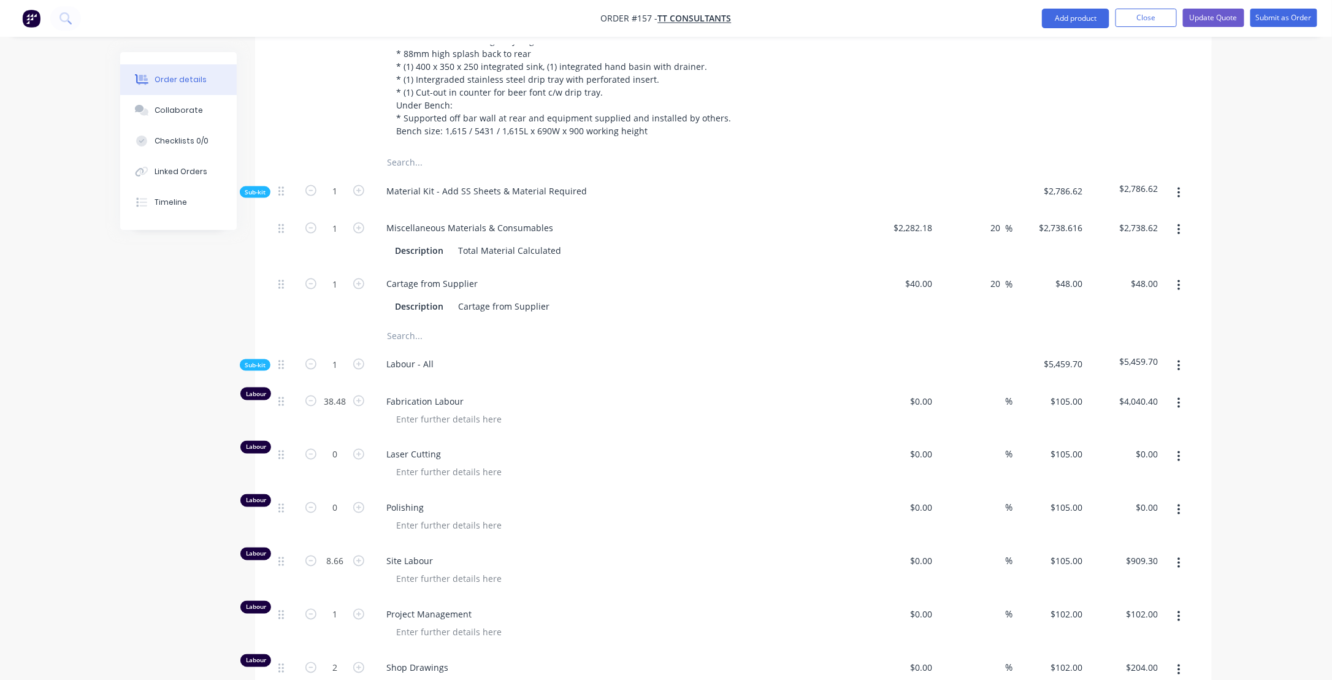
scroll to position [675, 0]
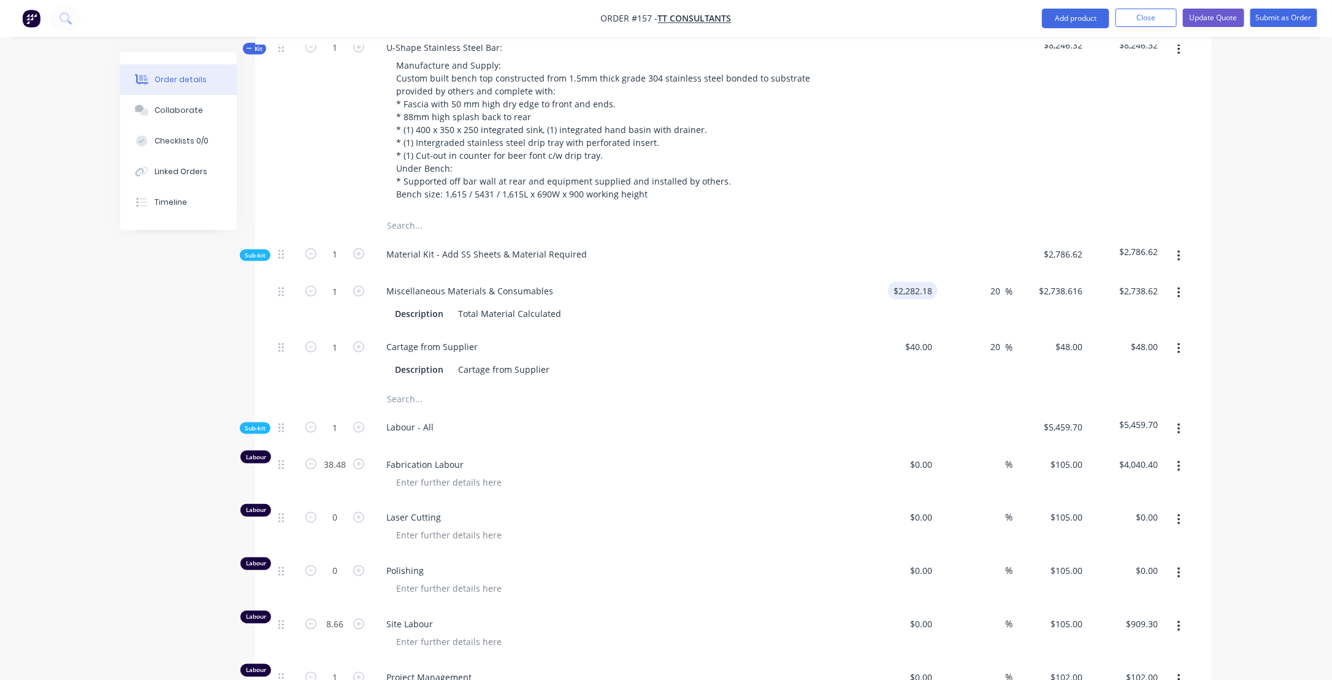
click at [908, 282] on input "$2,282.18" at bounding box center [915, 291] width 45 height 18
type input "$2,182.00"
type input "$2,618.40"
click at [681, 302] on div "Description Total Material Calculated" at bounding box center [616, 312] width 481 height 20
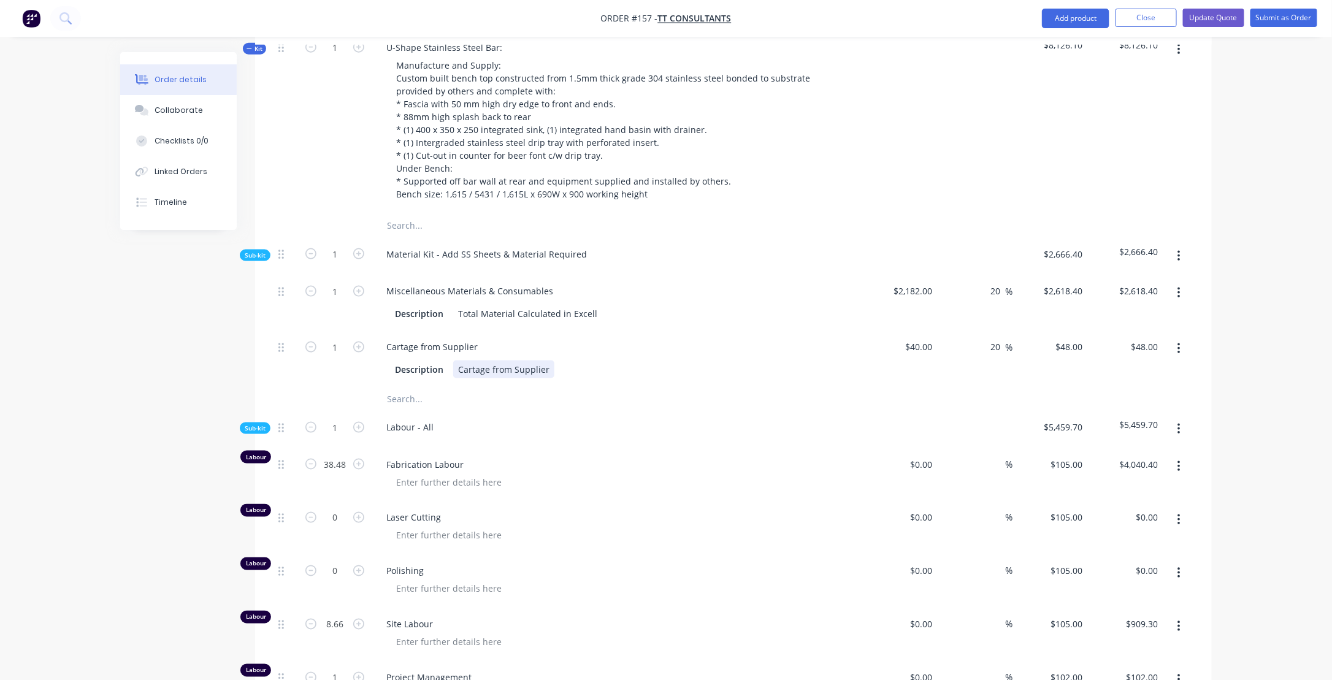
click at [683, 331] on div "Cartage from Supplier Description Cartage from Supplier" at bounding box center [617, 359] width 491 height 56
click at [562, 305] on div "Total Material Calculated in Excell" at bounding box center [527, 314] width 149 height 18
click at [597, 305] on div "Description Total Material Calculated in Excell" at bounding box center [614, 314] width 449 height 18
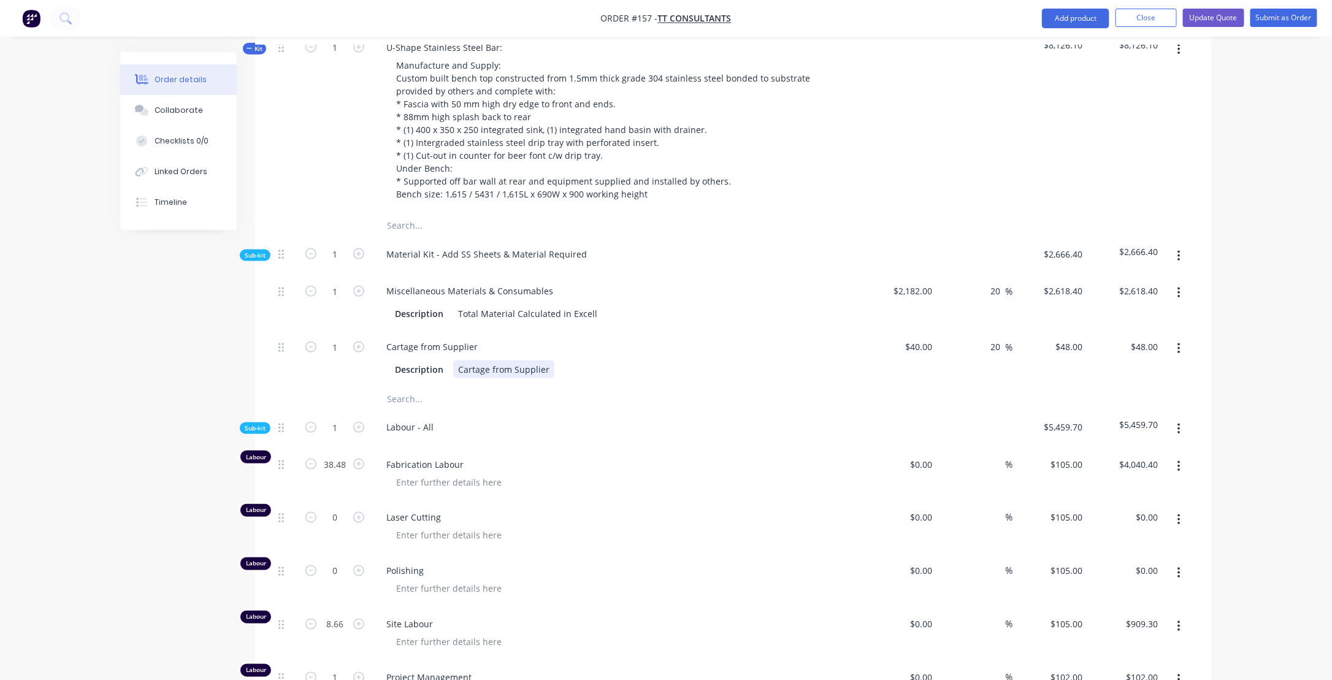
click at [573, 331] on div "Cartage from Supplier Description Cartage from Supplier" at bounding box center [617, 359] width 491 height 56
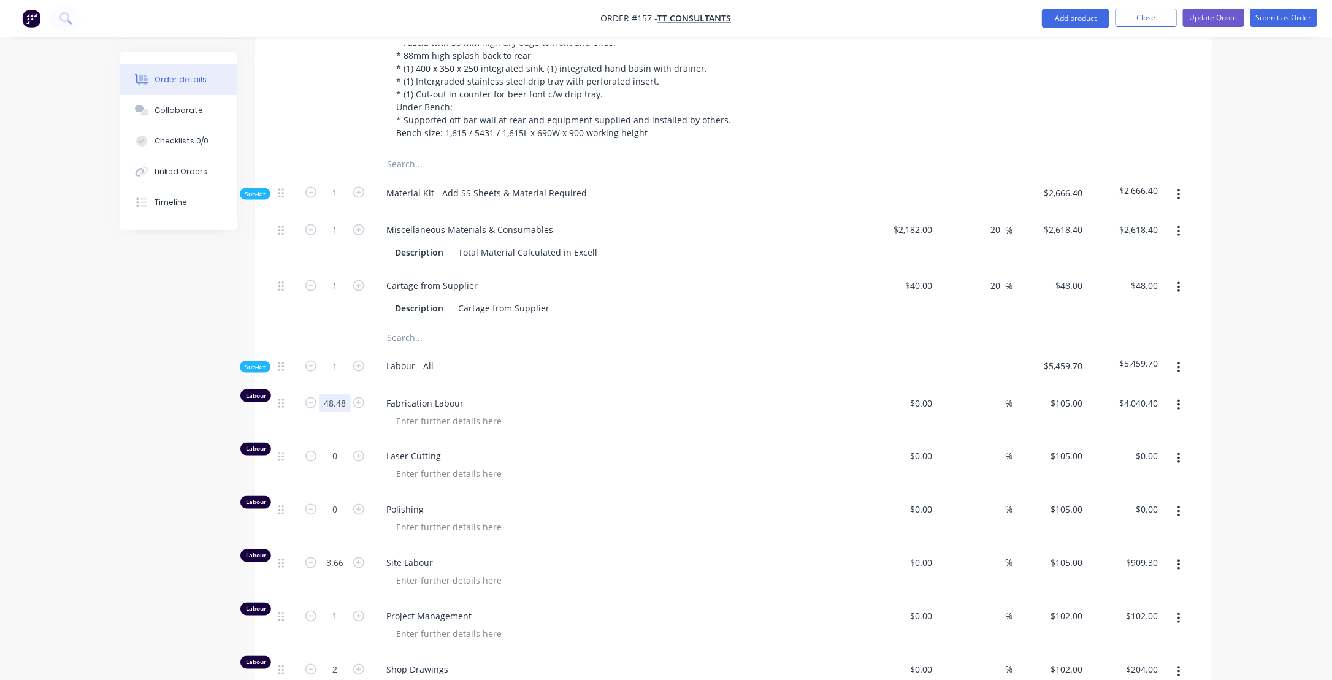
type input "48.48"
type input "$5,090.40"
click at [515, 412] on div at bounding box center [621, 421] width 471 height 18
click at [453, 412] on div at bounding box center [448, 421] width 125 height 18
click at [915, 387] on div "0 $0.00" at bounding box center [899, 413] width 75 height 53
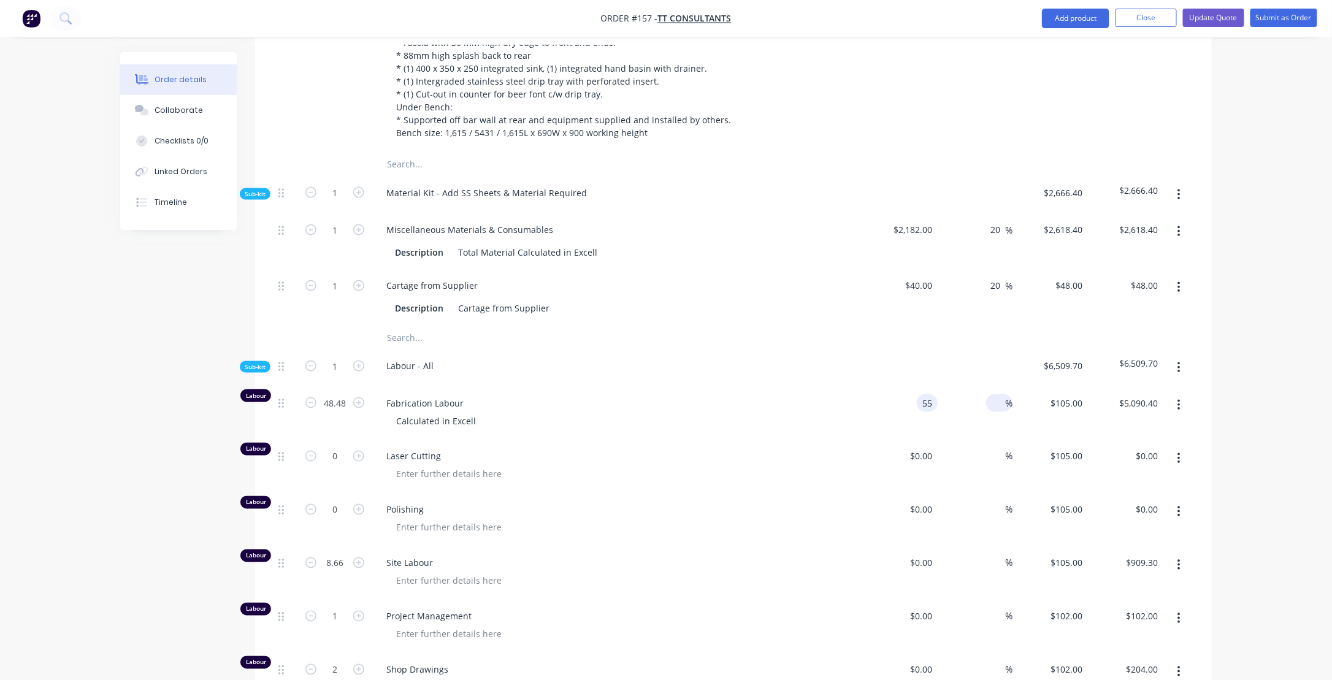
type input "$55.00"
type input "$2,666.40"
click at [991, 394] on div at bounding box center [998, 403] width 14 height 18
type input "90"
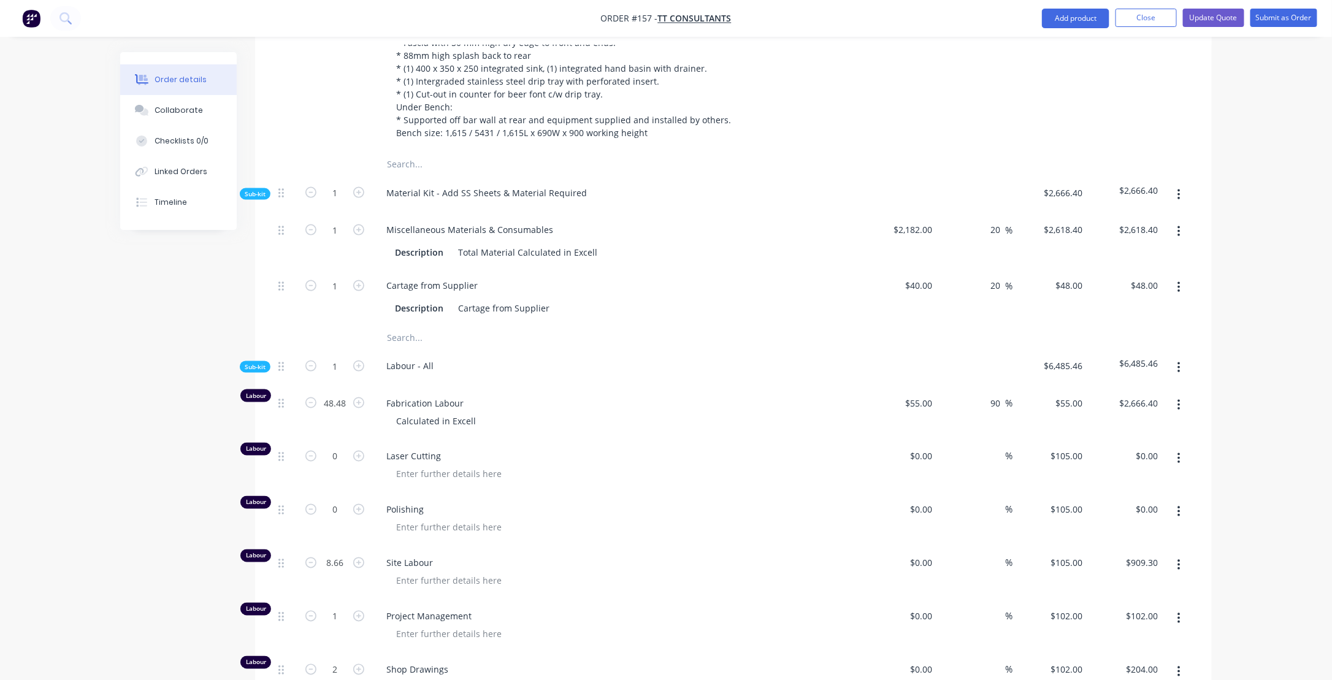
type input "$104.50"
type input "$5,066.16"
click at [500, 547] on div "Site Labour" at bounding box center [617, 573] width 491 height 53
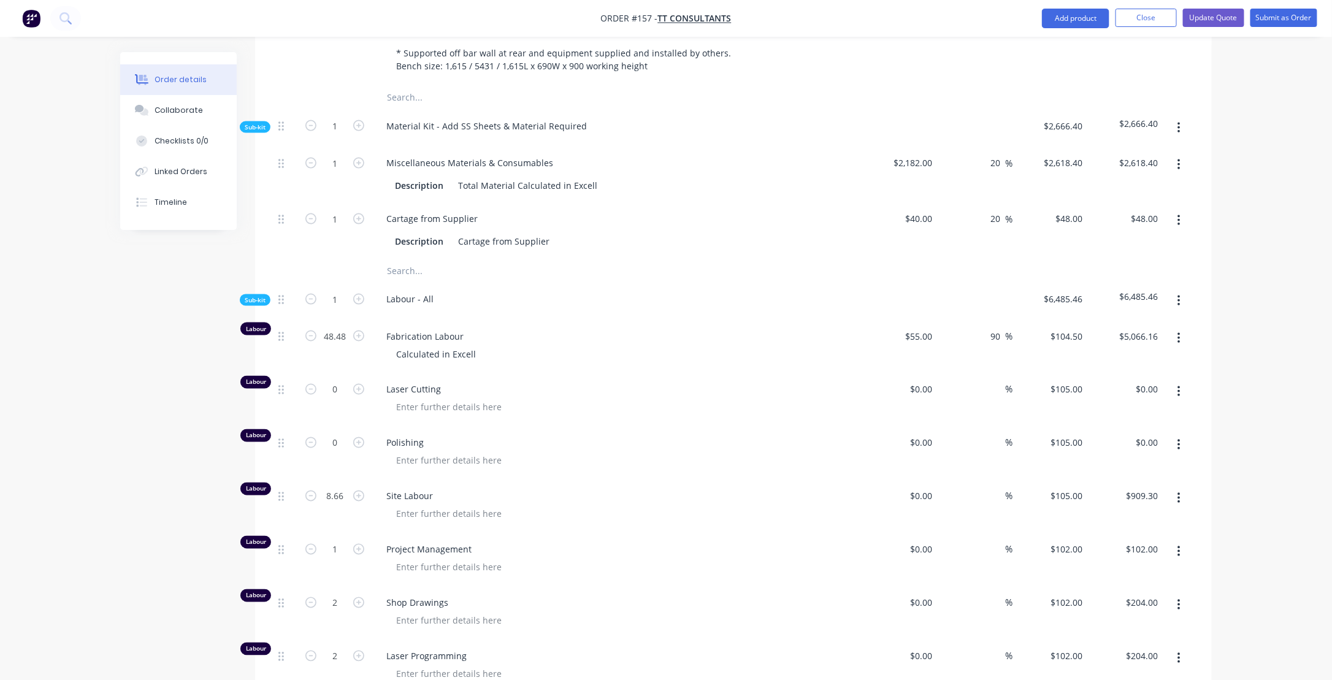
scroll to position [858, 0]
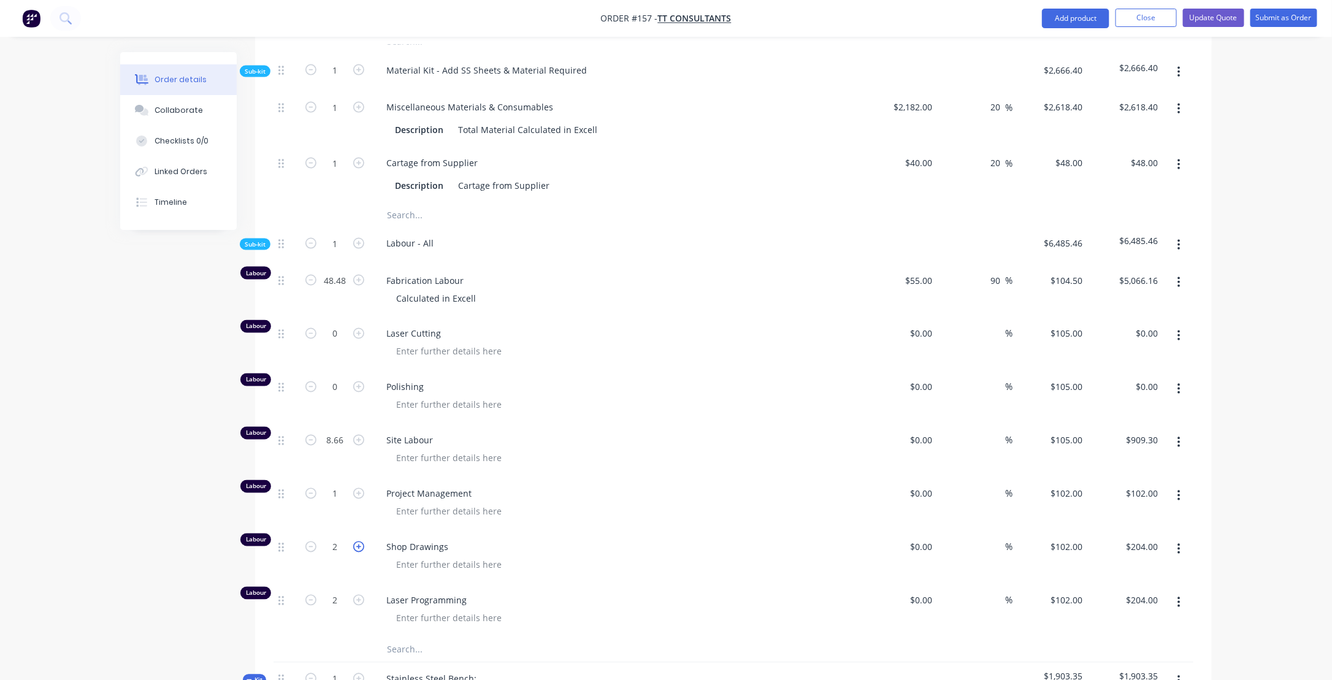
click at [361, 541] on icon "button" at bounding box center [358, 546] width 11 height 11
type input "3"
type input "$306.00"
click at [361, 541] on icon "button" at bounding box center [358, 546] width 11 height 11
type input "4"
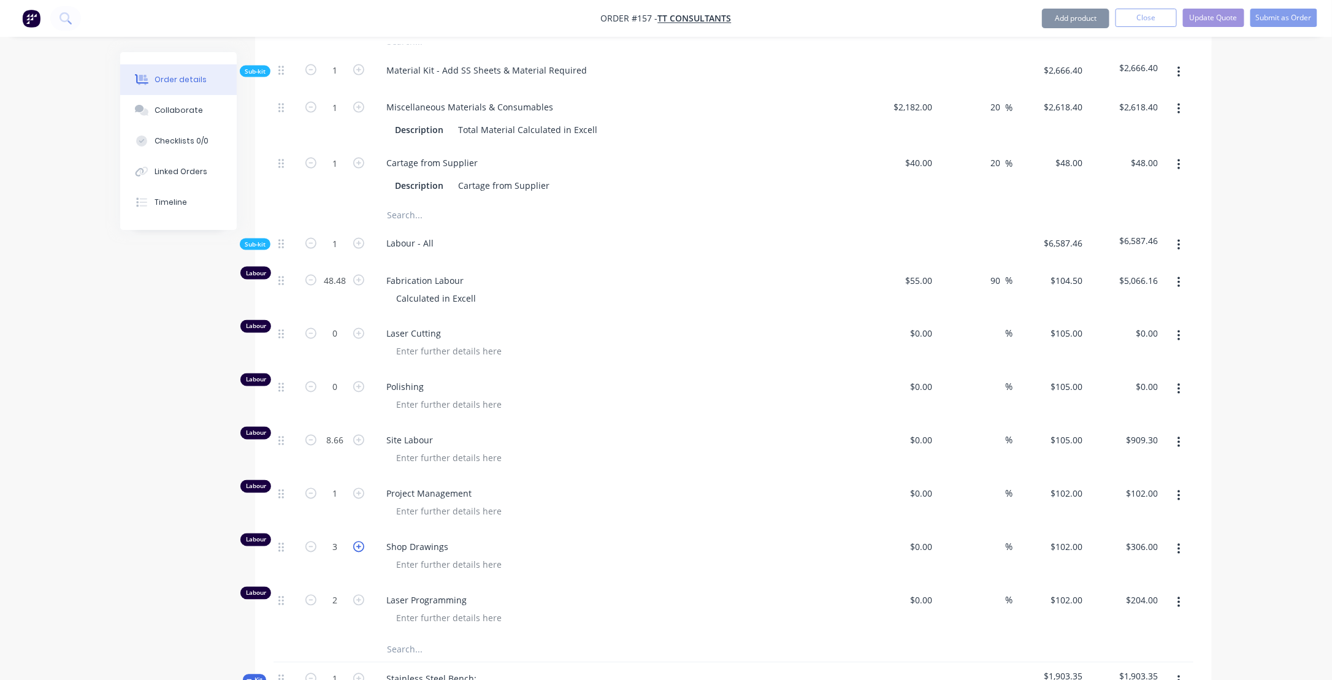
type input "$408.00"
click at [359, 595] on icon "button" at bounding box center [358, 600] width 11 height 11
type input "3"
type input "$306.00"
click at [359, 595] on icon "button" at bounding box center [358, 600] width 11 height 11
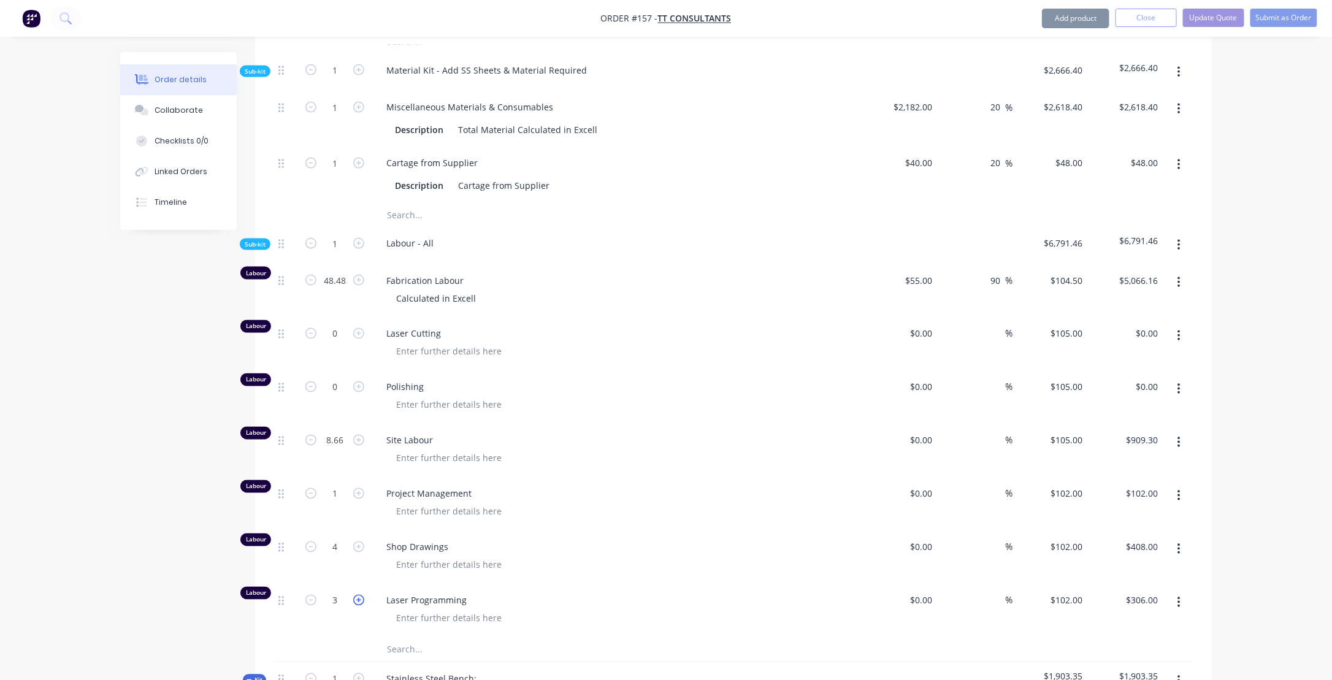
type input "4"
type input "$408.00"
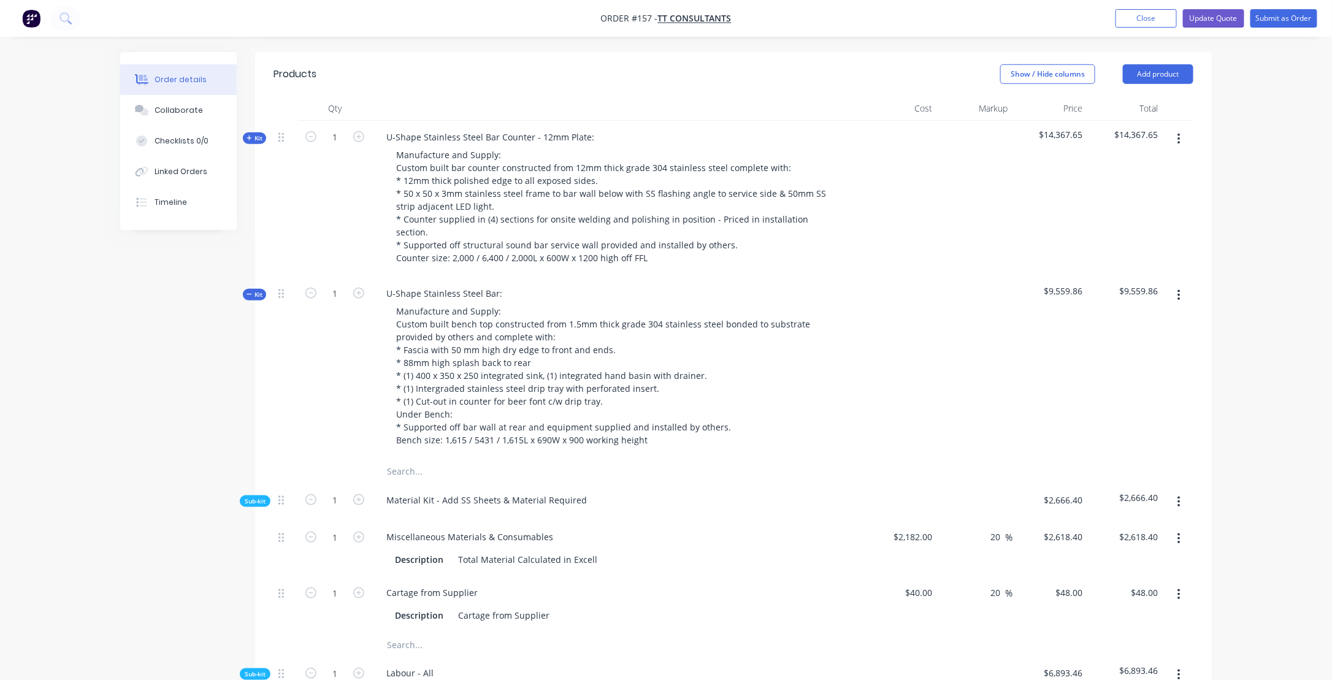
scroll to position [429, 0]
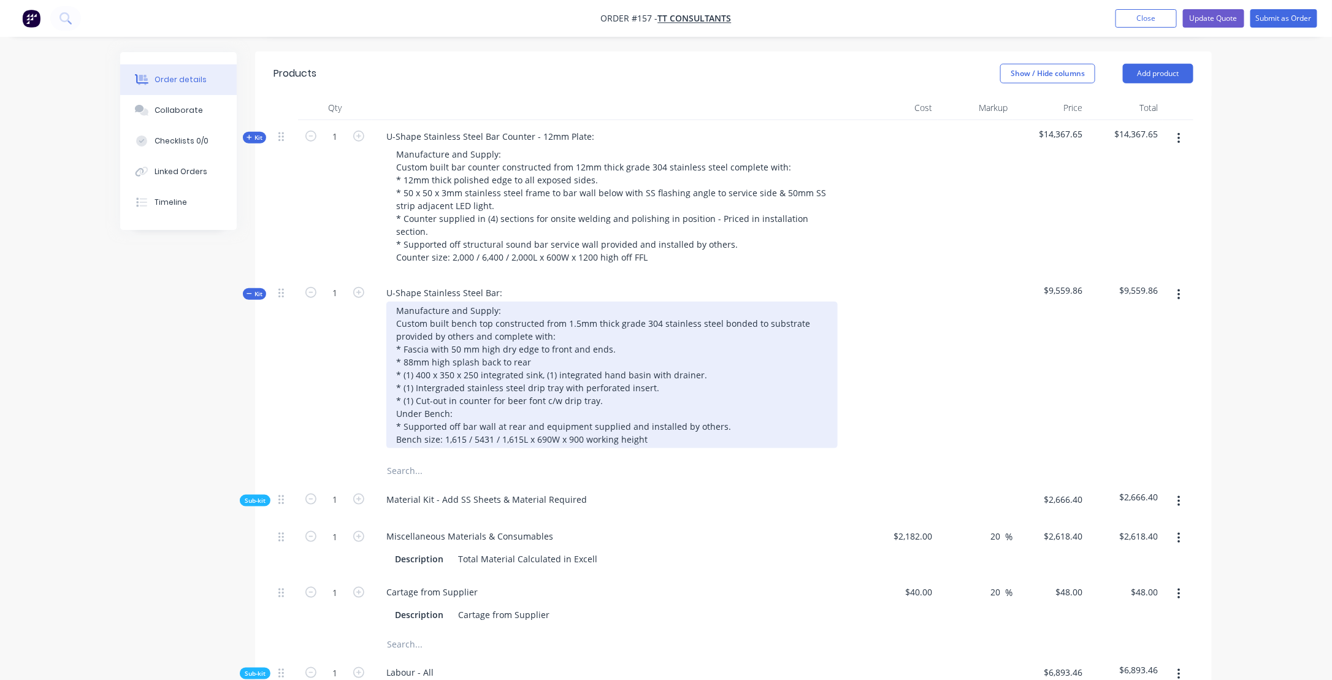
click at [523, 365] on div "Manufacture and Supply: Custom built bench top constructed from 1.5mm thick gra…" at bounding box center [611, 375] width 451 height 147
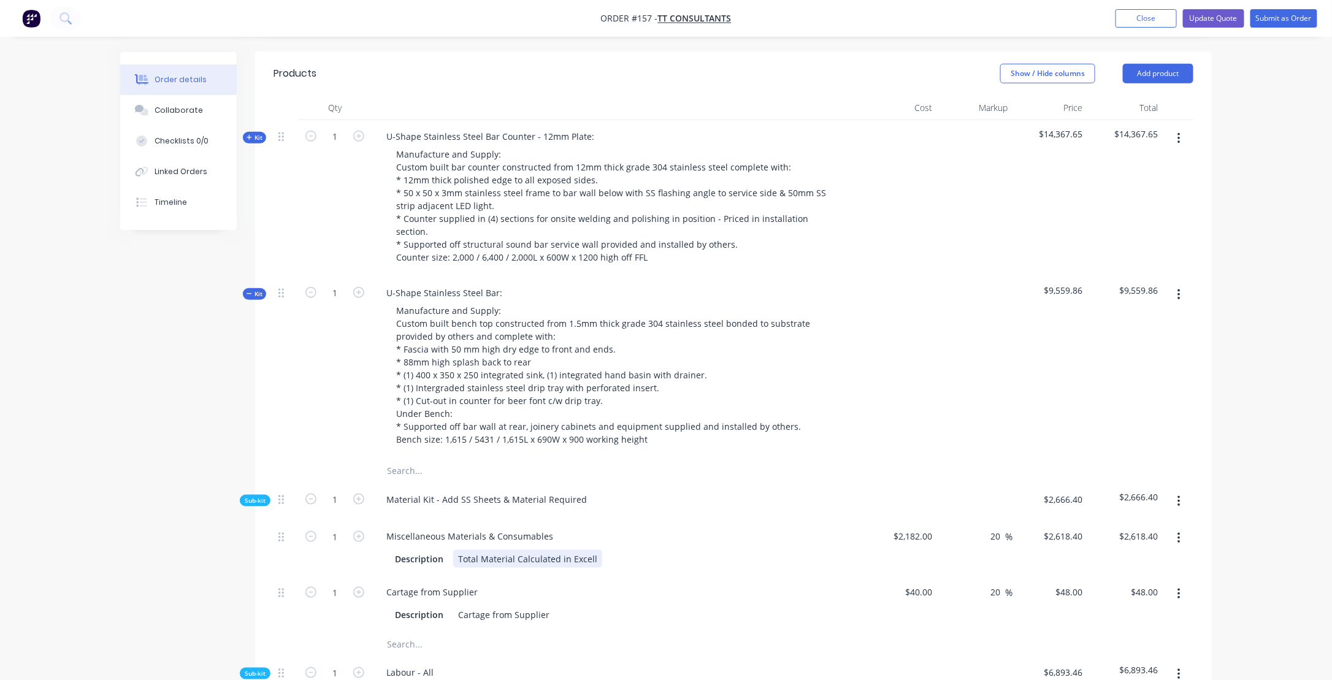
click at [699, 550] on div "Description Total Material Calculated in Excell" at bounding box center [614, 559] width 449 height 18
click at [248, 291] on icon "button" at bounding box center [250, 294] width 6 height 6
